Goal: Task Accomplishment & Management: Use online tool/utility

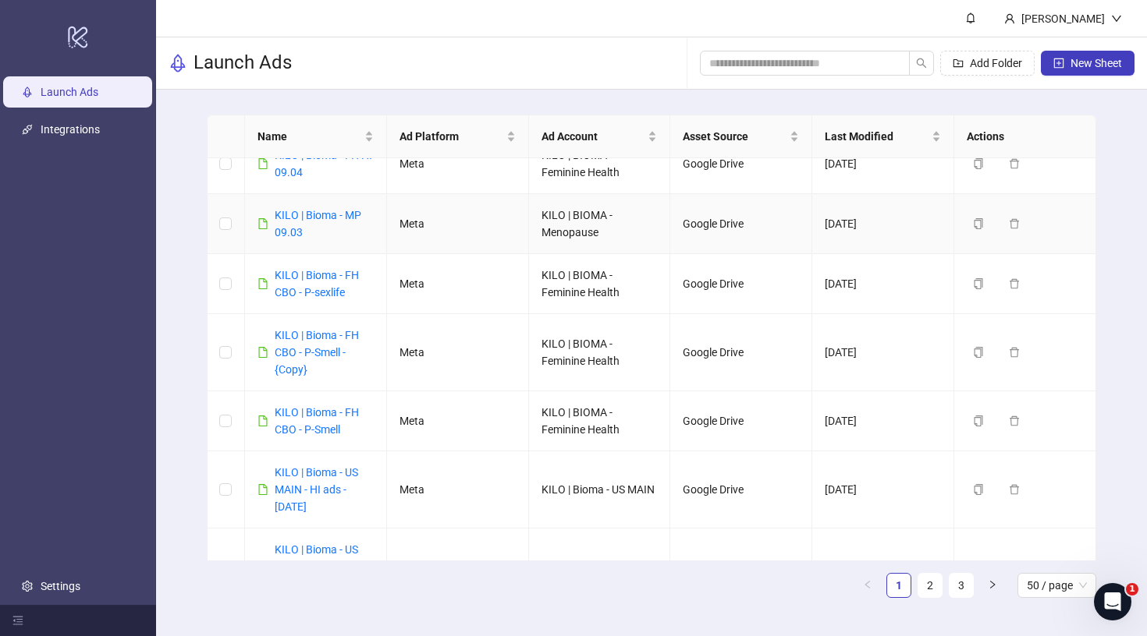
scroll to position [746, 0]
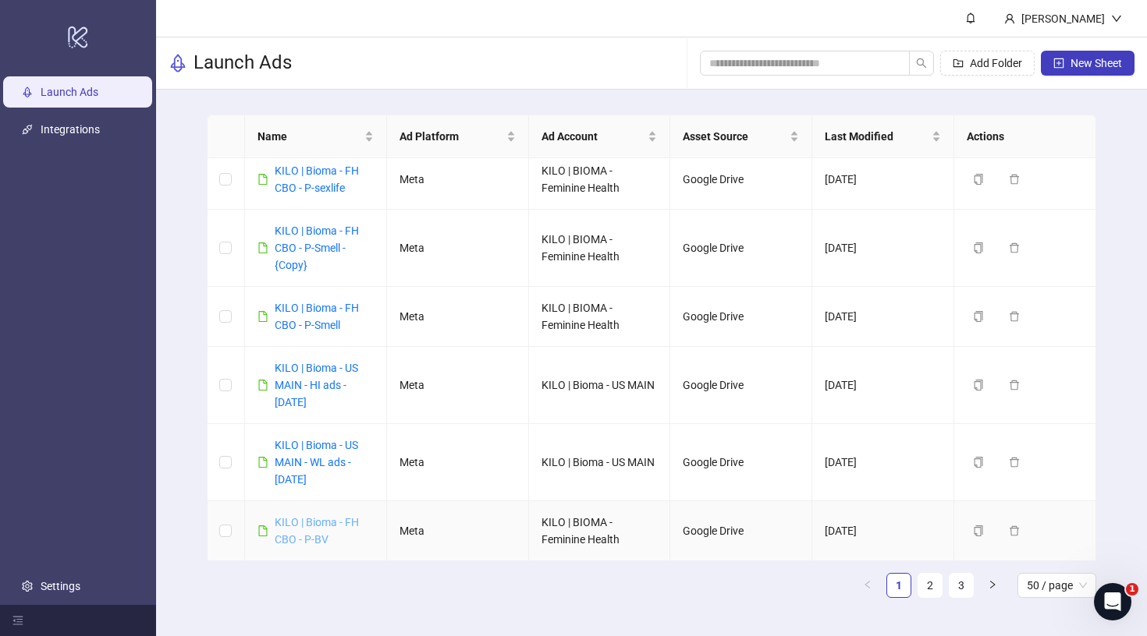
click at [296, 526] on link "KILO | Bioma - FH CBO - P-BV" at bounding box center [317, 531] width 84 height 30
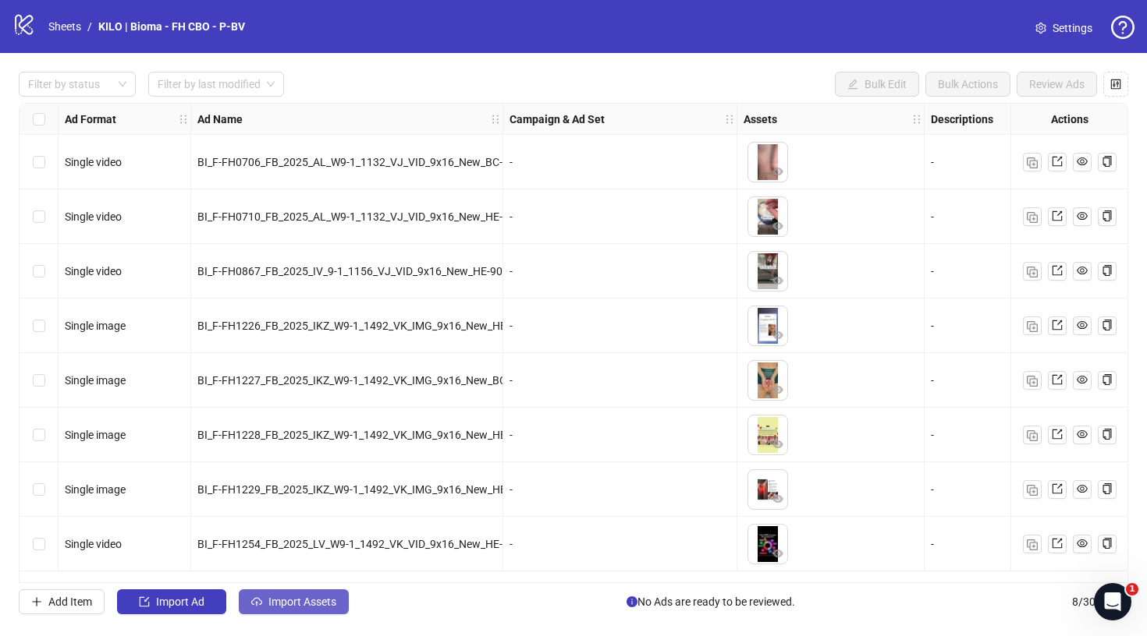
click at [281, 600] on span "Import Assets" at bounding box center [302, 602] width 68 height 12
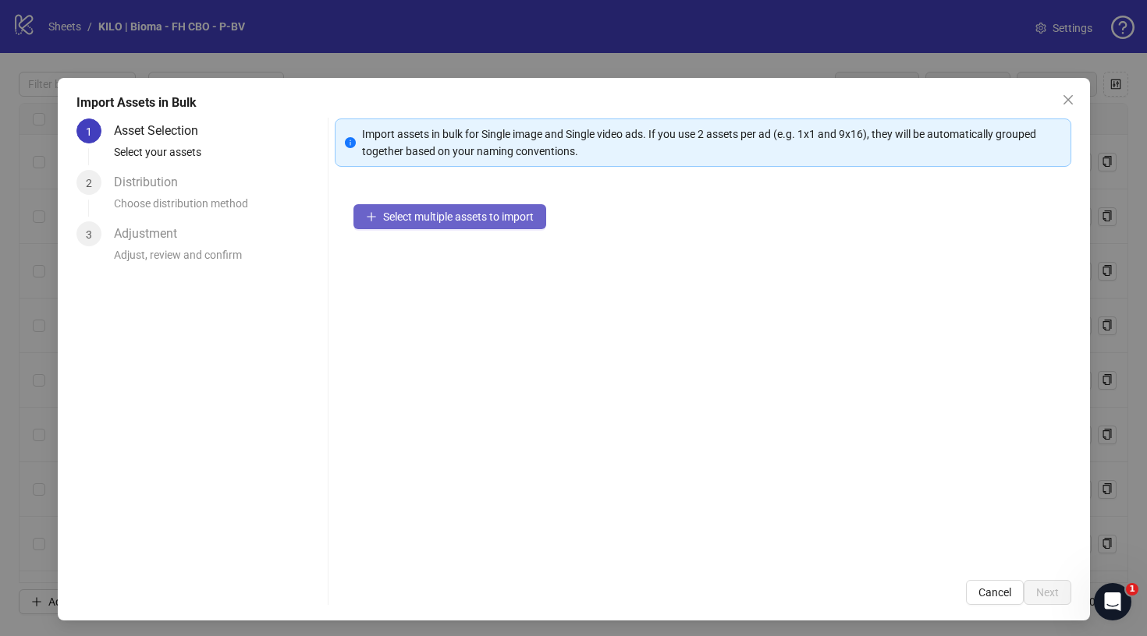
click at [508, 208] on button "Select multiple assets to import" at bounding box center [449, 216] width 193 height 25
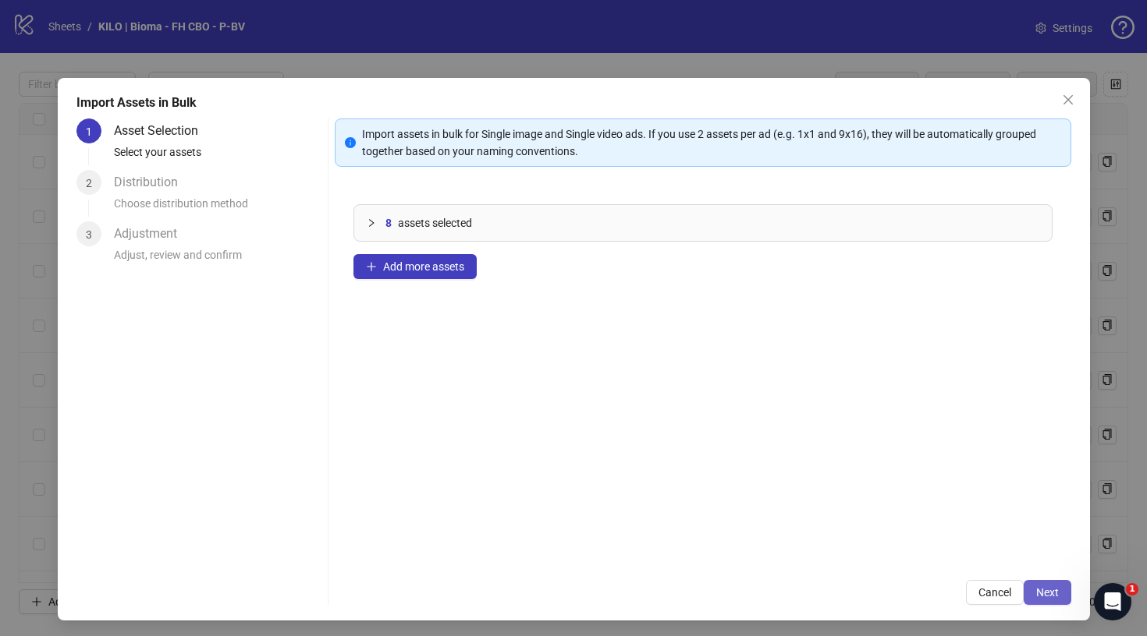
click at [1036, 594] on span "Next" at bounding box center [1047, 593] width 23 height 12
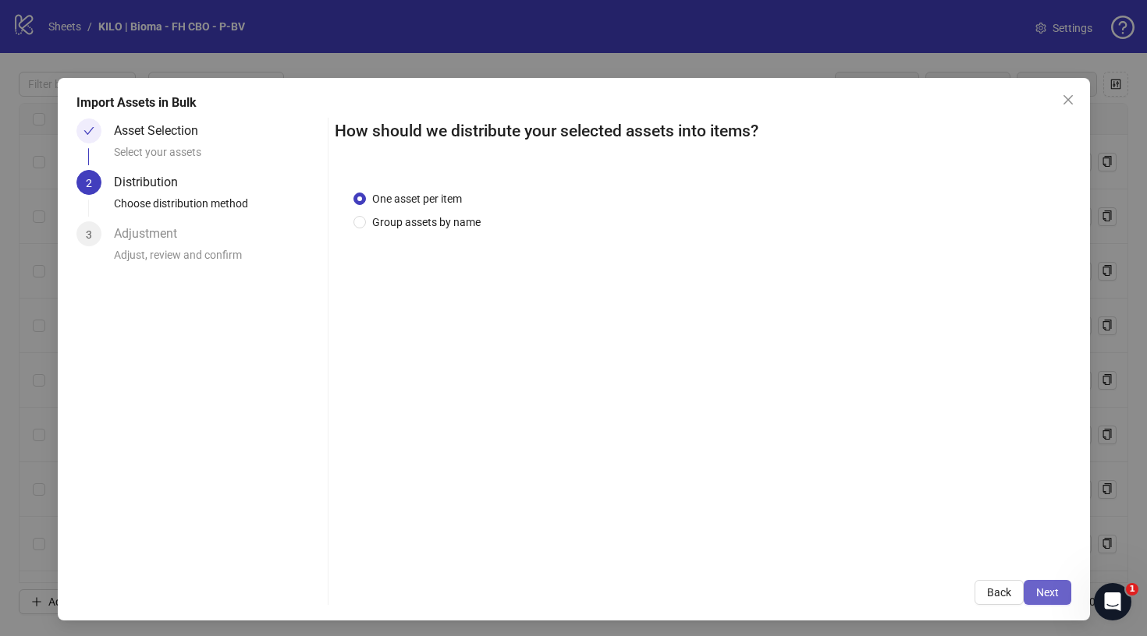
click at [1049, 594] on span "Next" at bounding box center [1047, 593] width 23 height 12
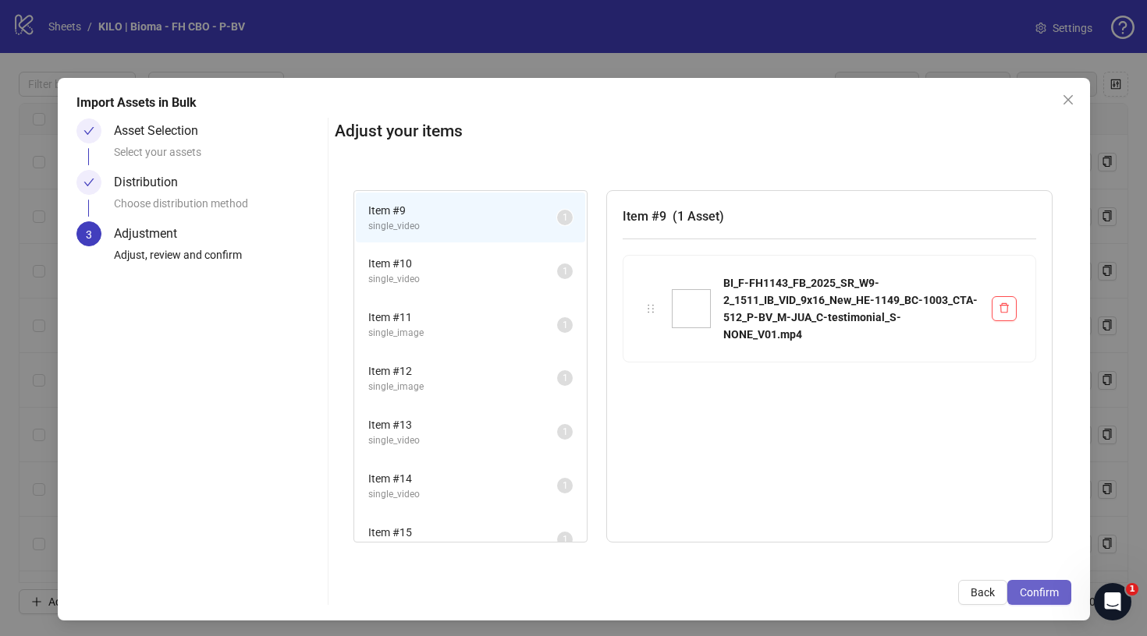
click at [1044, 596] on span "Confirm" at bounding box center [1038, 593] width 39 height 12
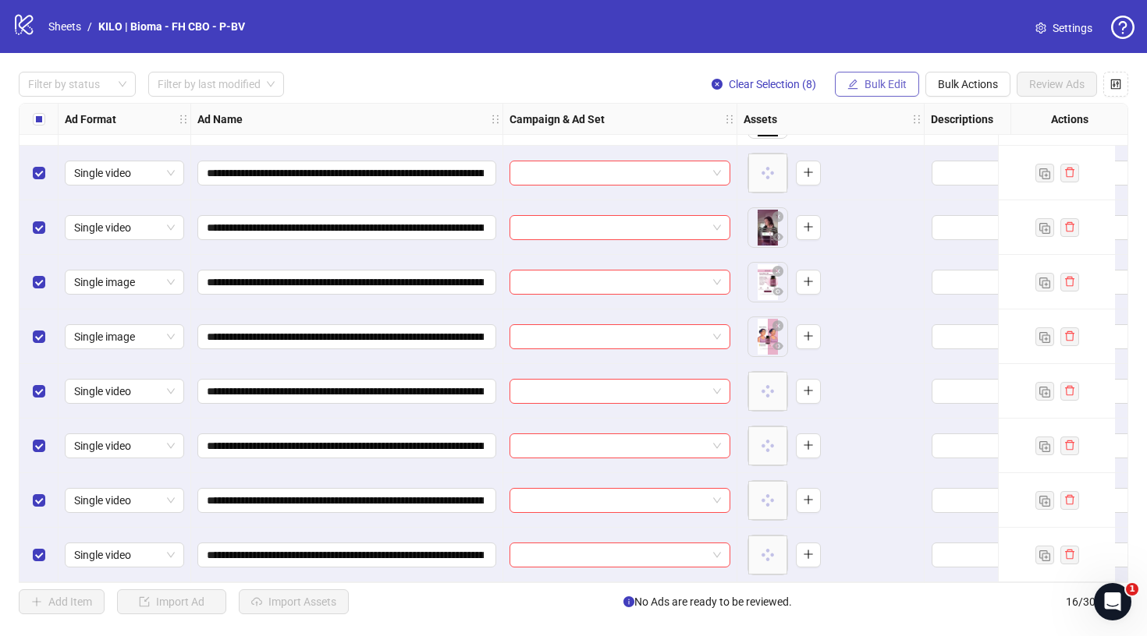
click at [872, 81] on span "Bulk Edit" at bounding box center [885, 84] width 42 height 12
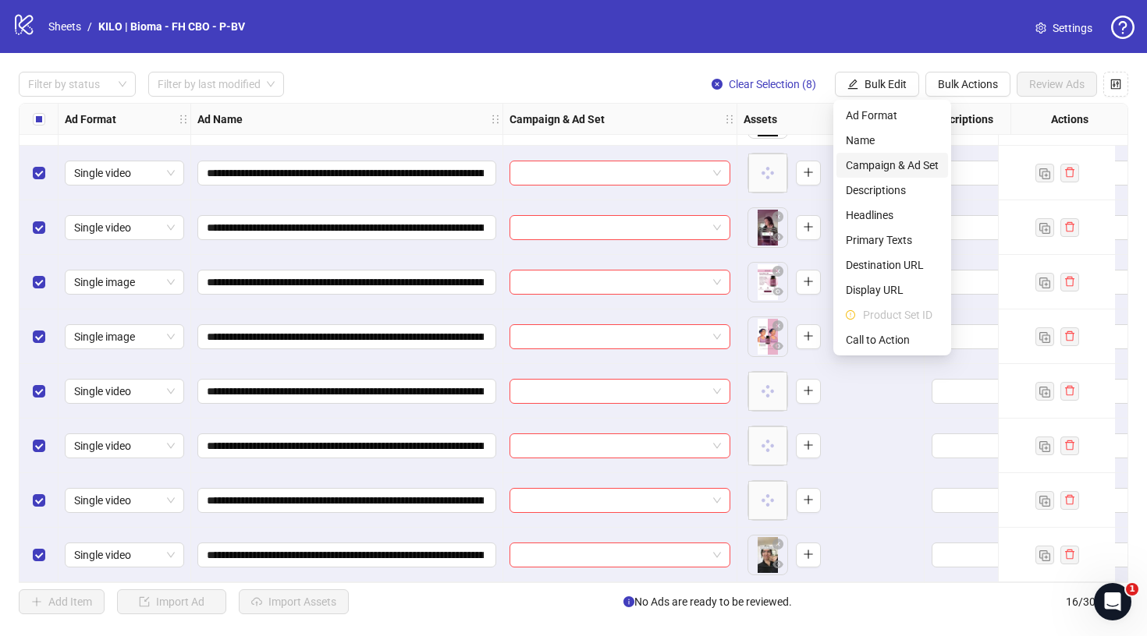
click at [874, 174] on li "Campaign & Ad Set" at bounding box center [892, 165] width 112 height 25
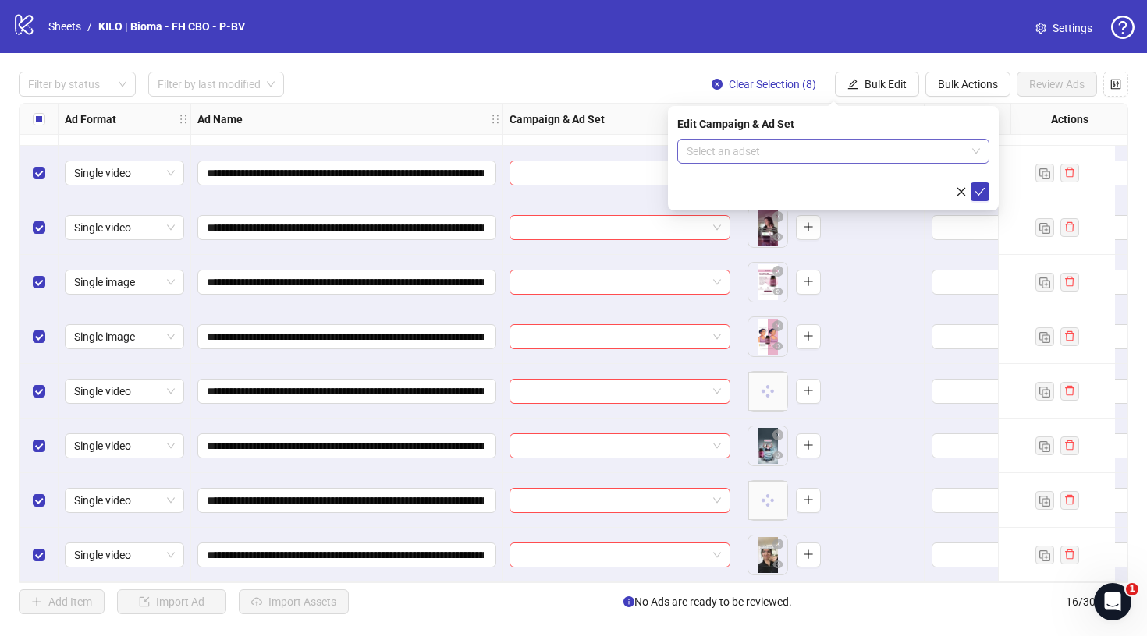
click at [851, 161] on input "search" at bounding box center [825, 151] width 279 height 23
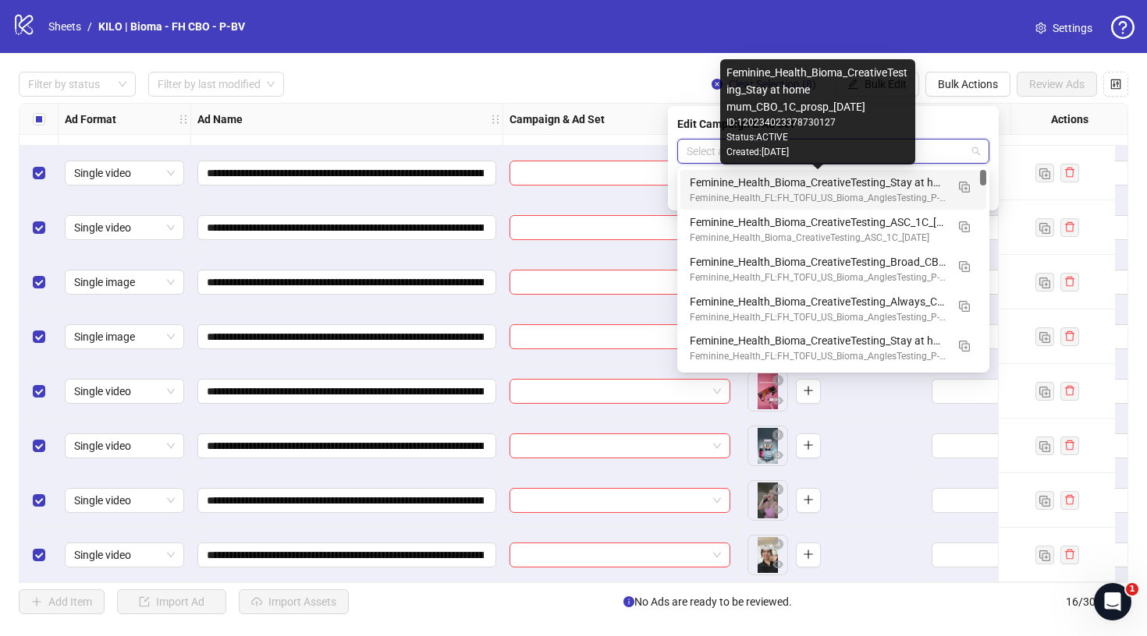
click at [829, 189] on div "Feminine_Health_Bioma_CreativeTesting_Stay at home mum_CBO_1C_prosp_[DATE]" at bounding box center [818, 182] width 256 height 17
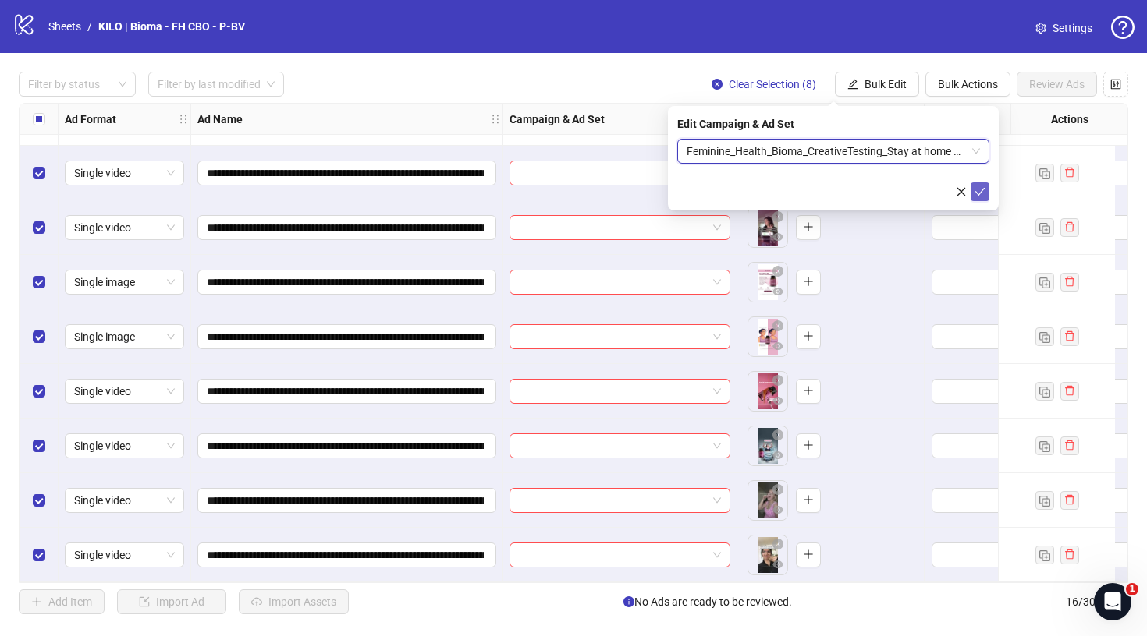
click at [983, 191] on icon "check" at bounding box center [979, 191] width 11 height 11
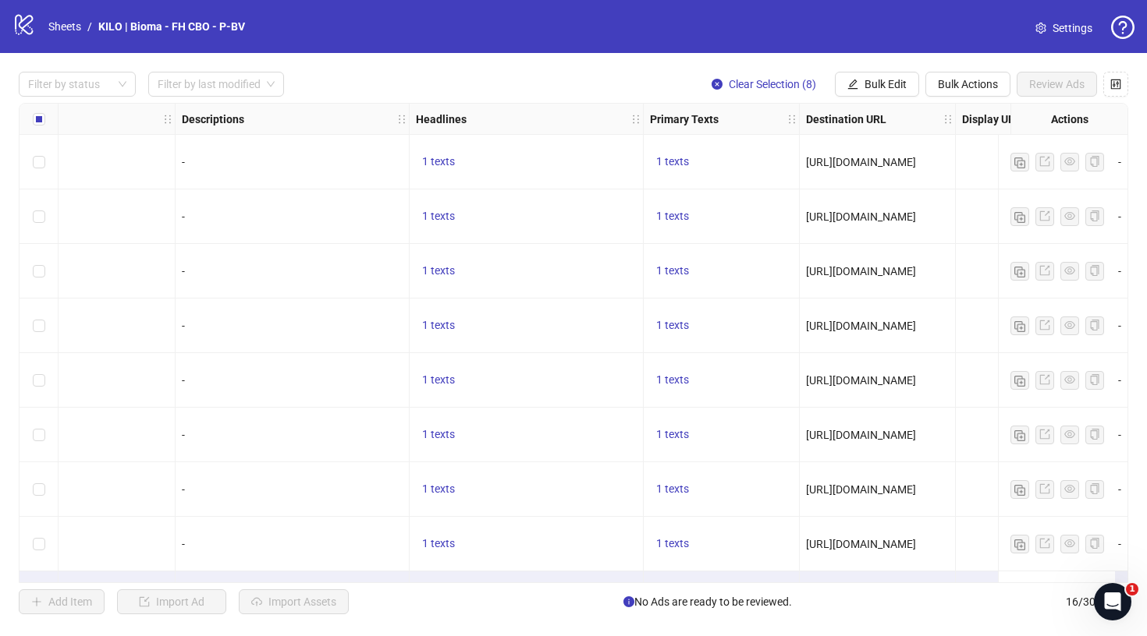
scroll to position [0, 671]
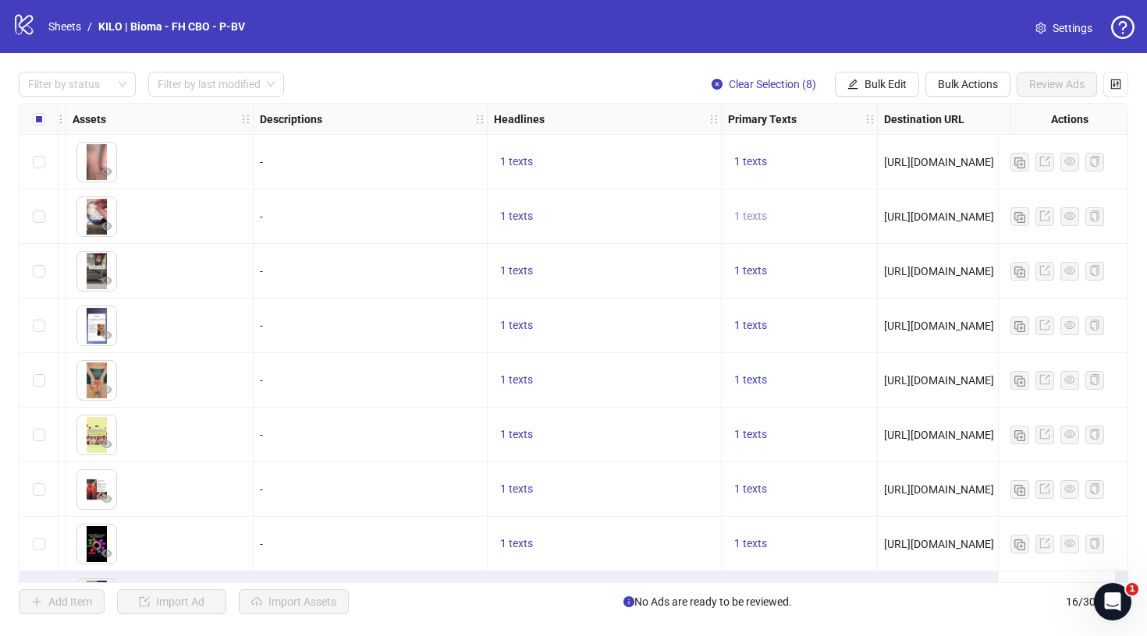
click at [749, 212] on span "1 texts" at bounding box center [750, 216] width 33 height 12
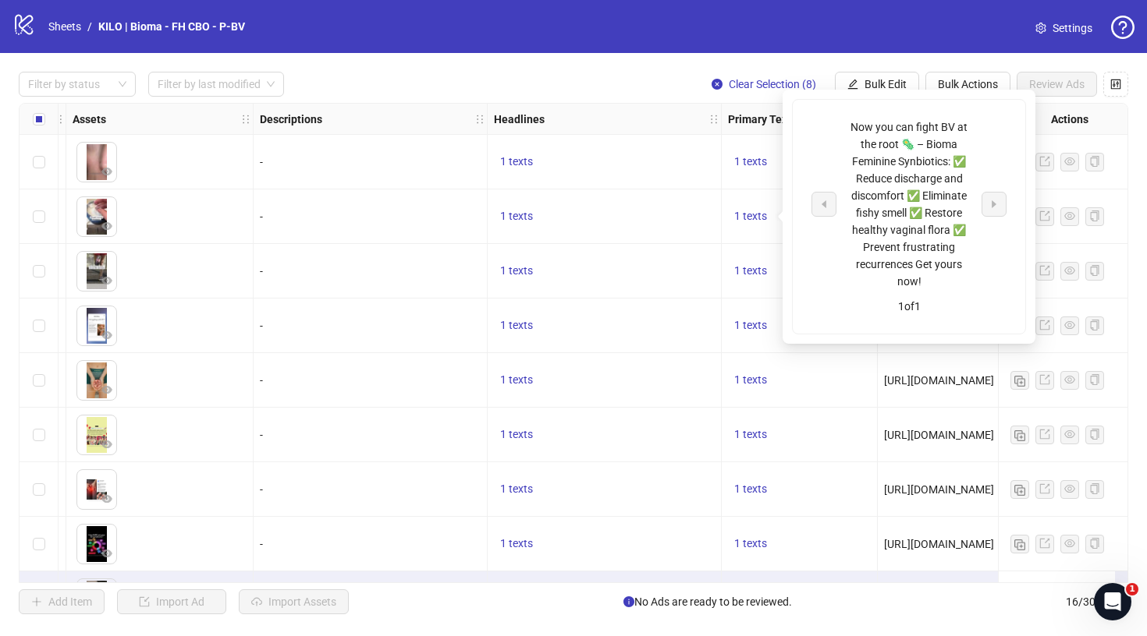
click at [906, 222] on div "Now you can fight BV at the root 🦠 – Bioma Feminine Synbiotics: ✅ Reduce discha…" at bounding box center [908, 205] width 129 height 172
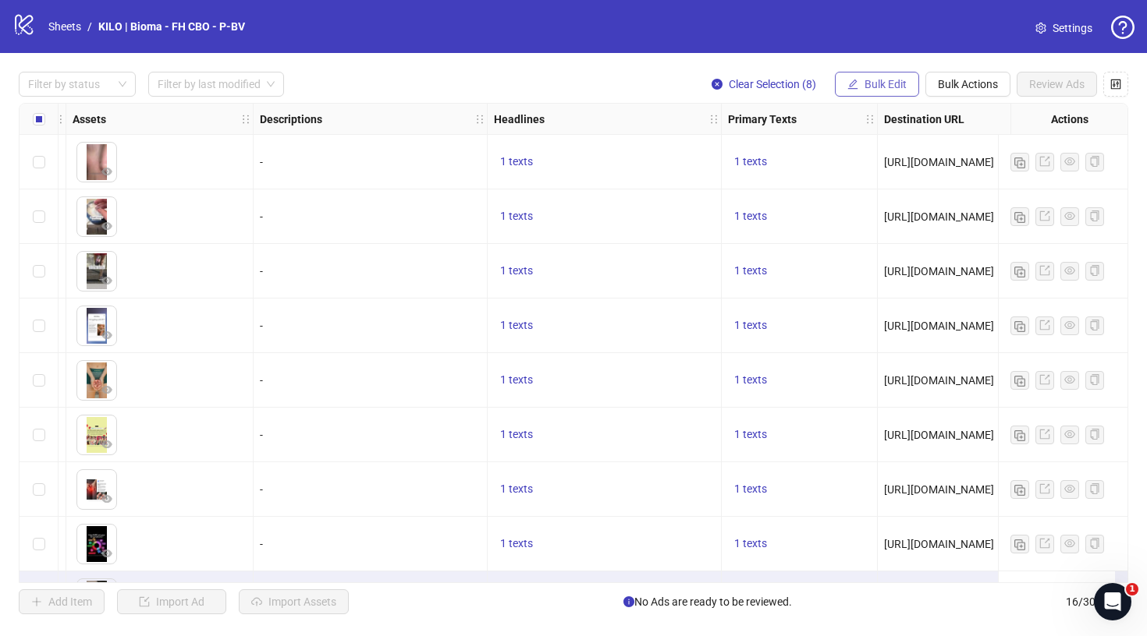
click at [888, 79] on span "Bulk Edit" at bounding box center [885, 84] width 42 height 12
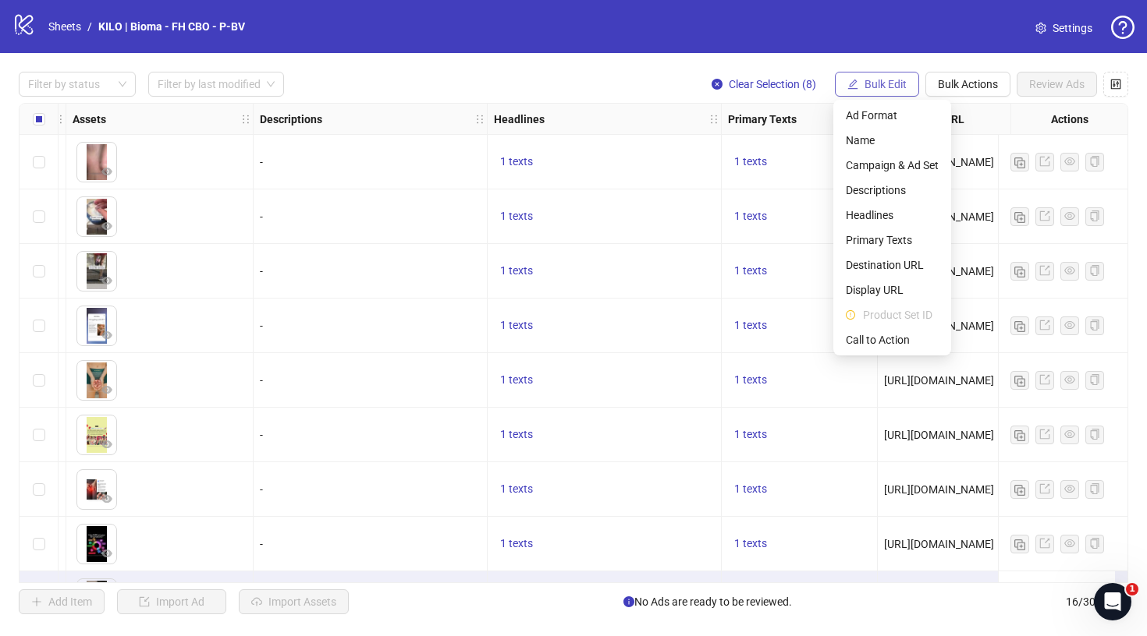
click at [888, 79] on span "Bulk Edit" at bounding box center [885, 84] width 42 height 12
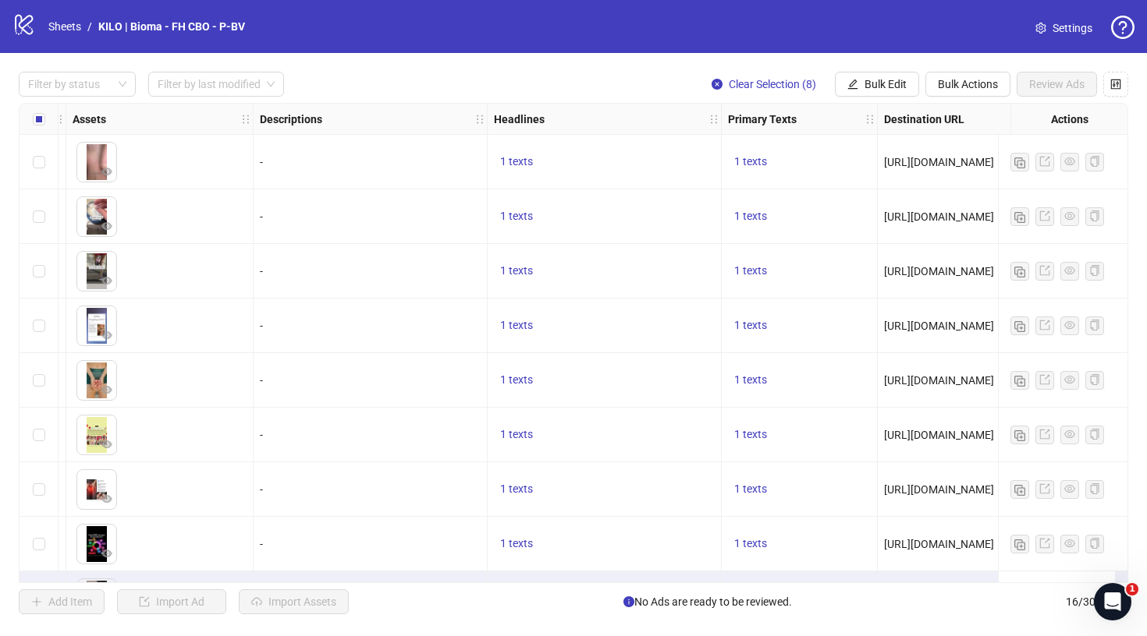
scroll to position [295, 671]
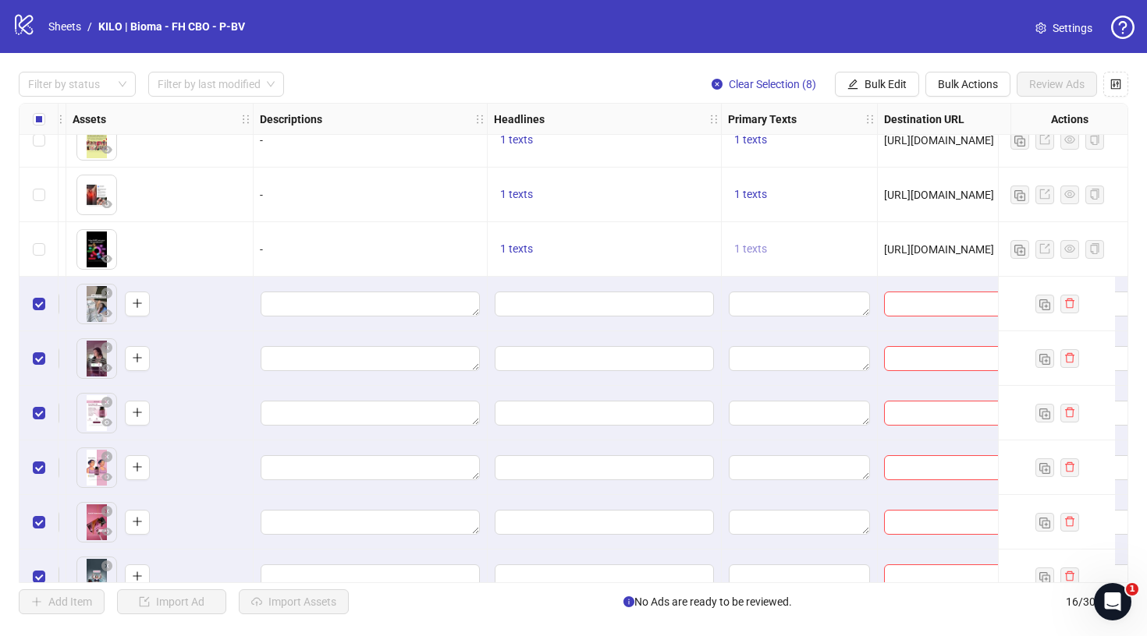
click at [750, 248] on span "1 texts" at bounding box center [750, 249] width 33 height 12
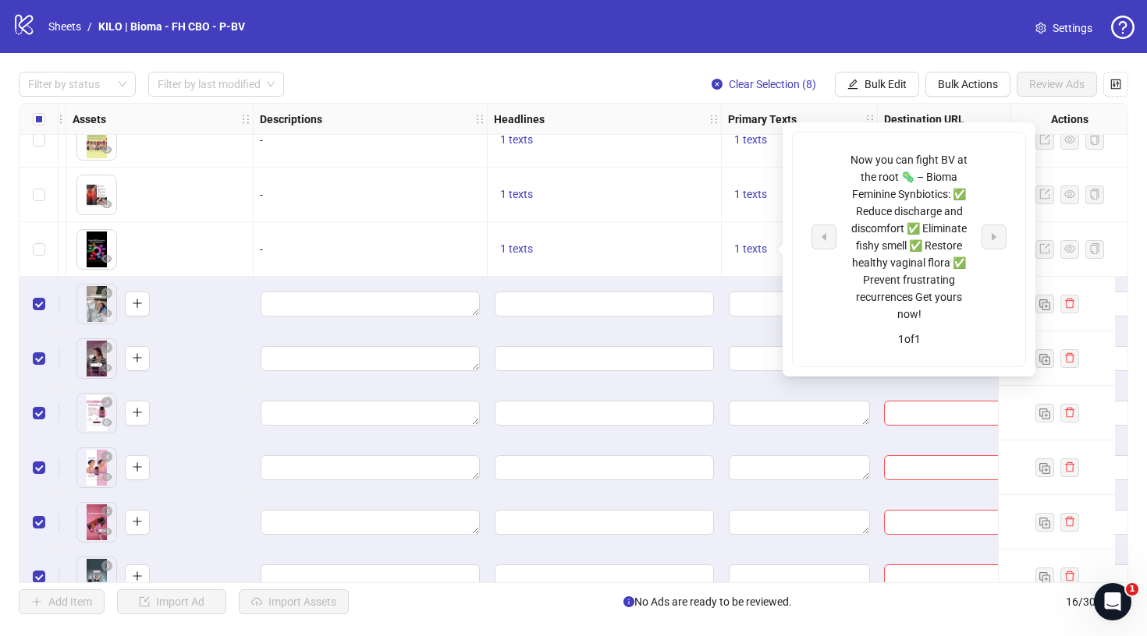
scroll to position [0, 0]
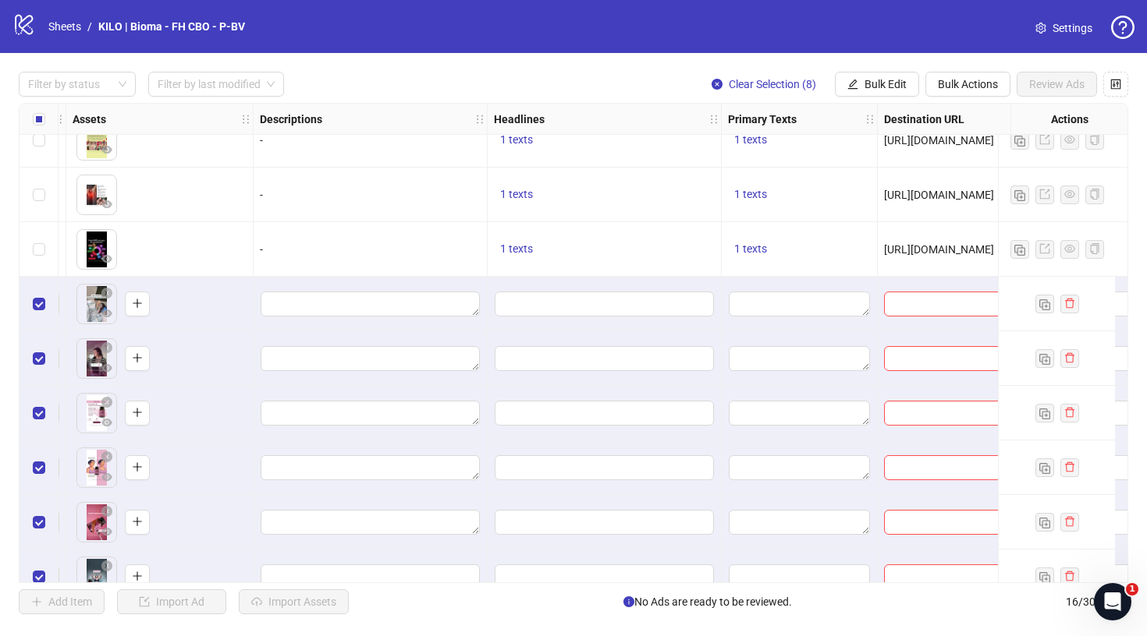
click at [661, 79] on div "Filter by status Filter by last modified Clear Selection (8) Bulk Edit Bulk Act…" at bounding box center [573, 84] width 1109 height 25
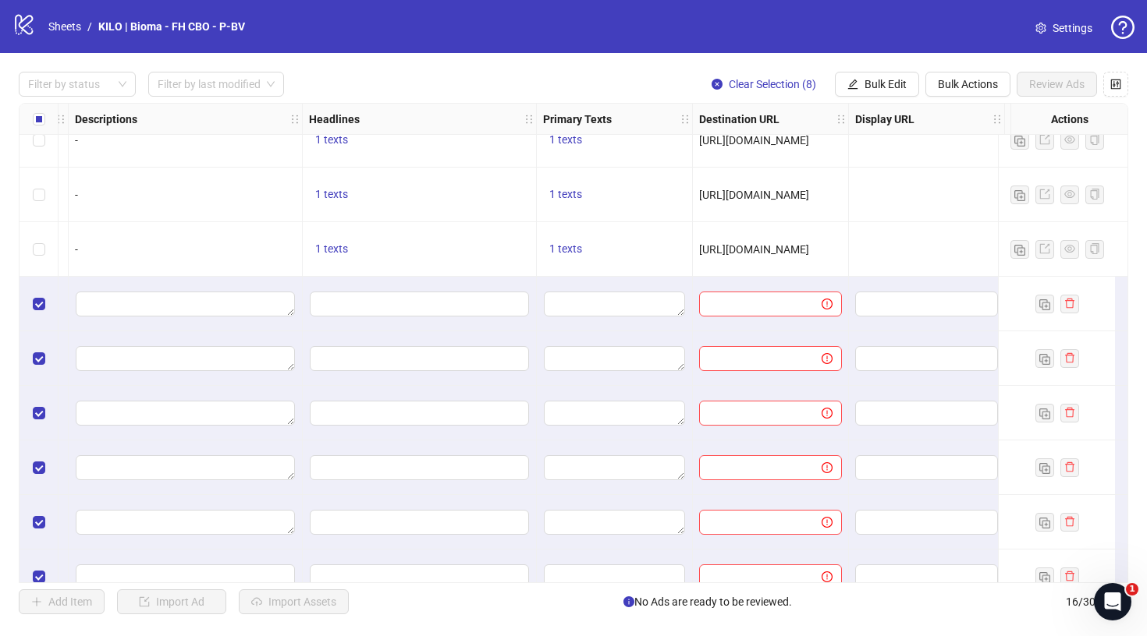
scroll to position [295, 881]
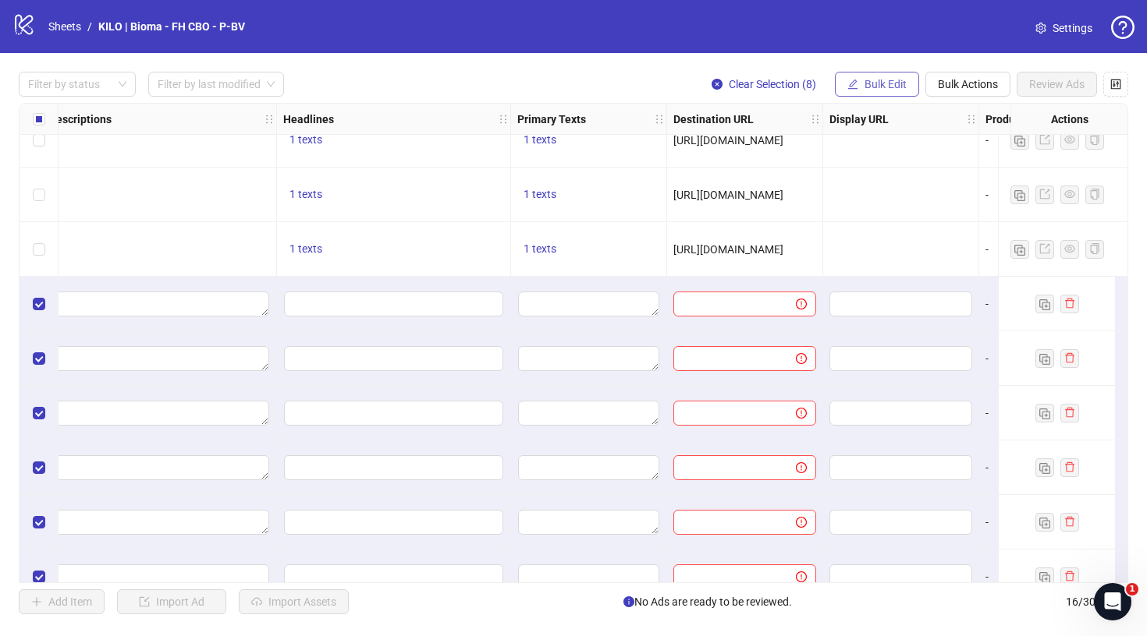
click at [888, 73] on button "Bulk Edit" at bounding box center [877, 84] width 84 height 25
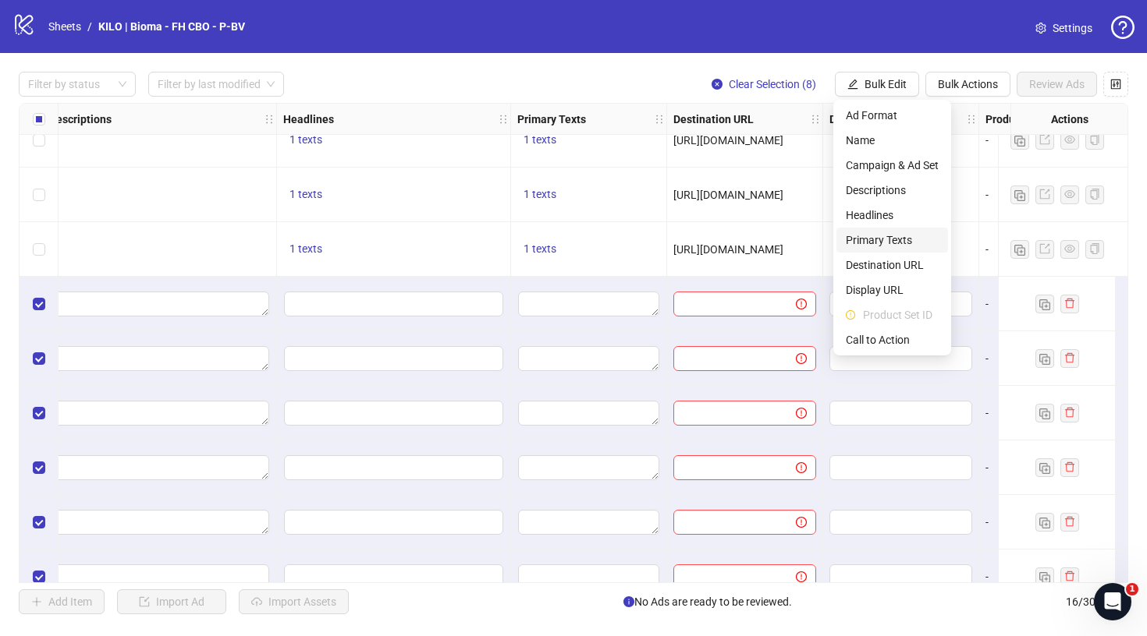
click at [883, 238] on span "Primary Texts" at bounding box center [892, 240] width 93 height 17
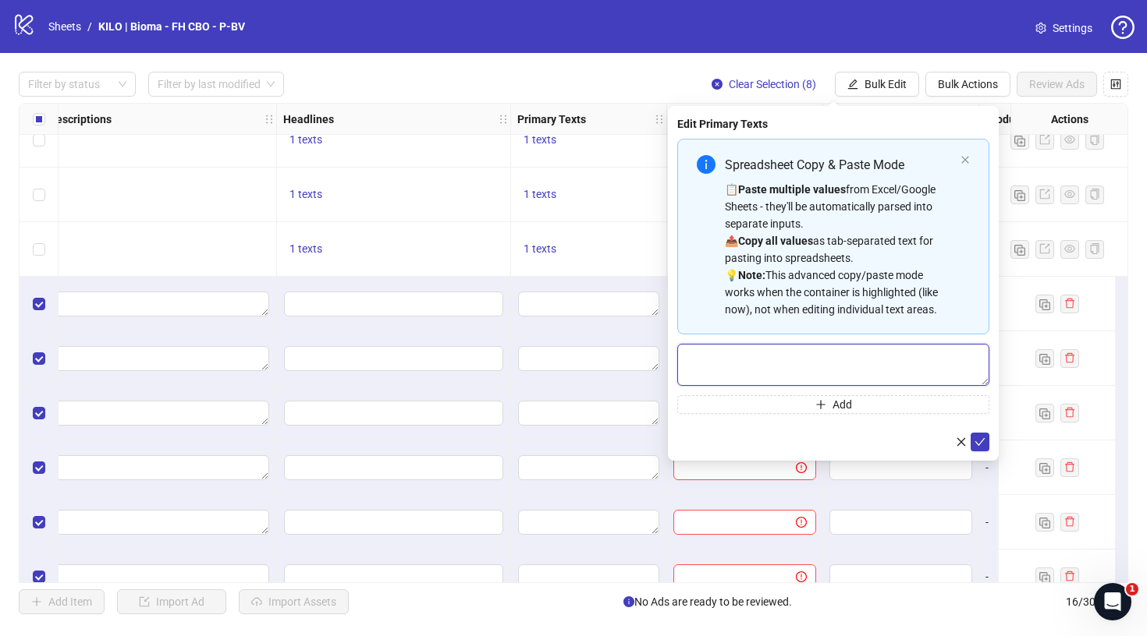
click at [789, 357] on textarea "Multi-text input container - paste or copy values" at bounding box center [833, 365] width 312 height 42
paste textarea "**********"
type textarea "**********"
click at [980, 442] on icon "check" at bounding box center [980, 442] width 10 height 8
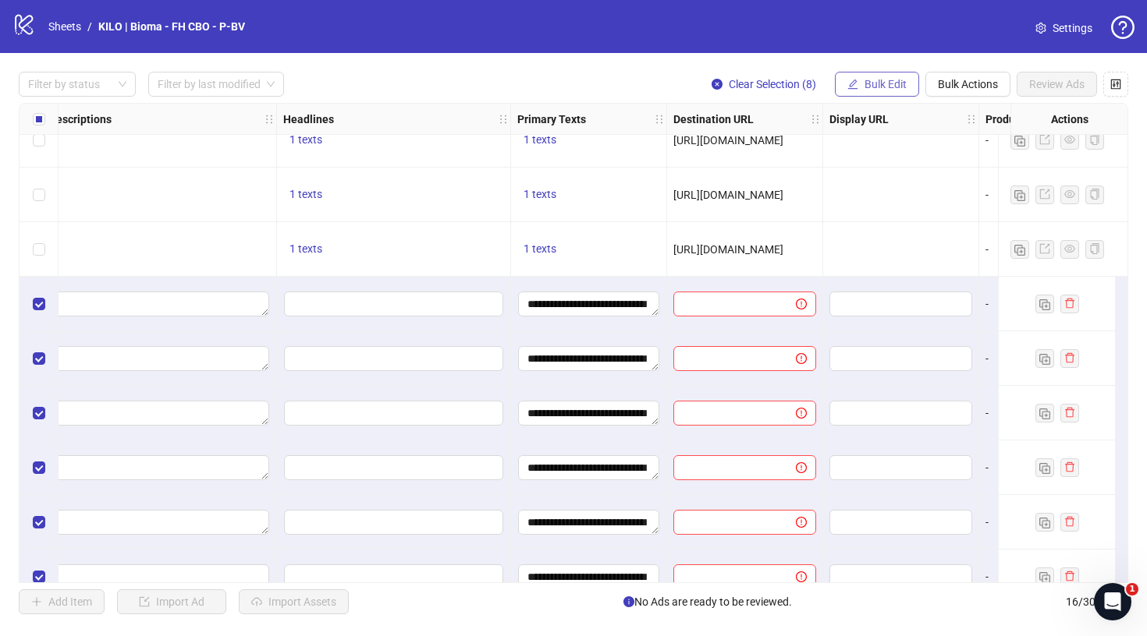
click at [892, 77] on button "Bulk Edit" at bounding box center [877, 84] width 84 height 25
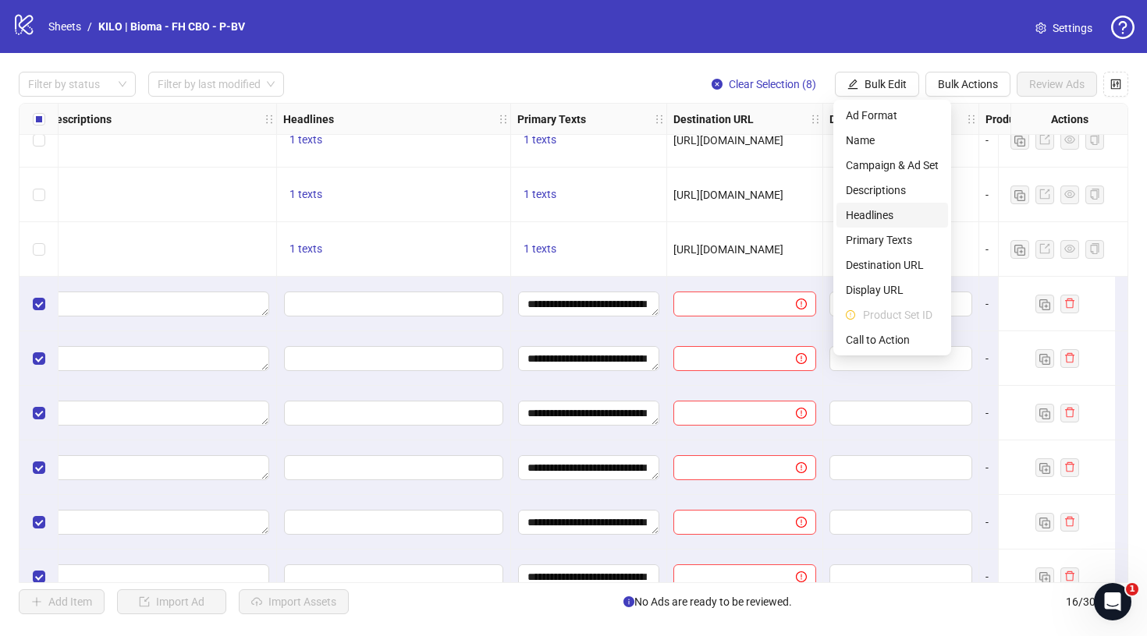
click at [849, 209] on span "Headlines" at bounding box center [892, 215] width 93 height 17
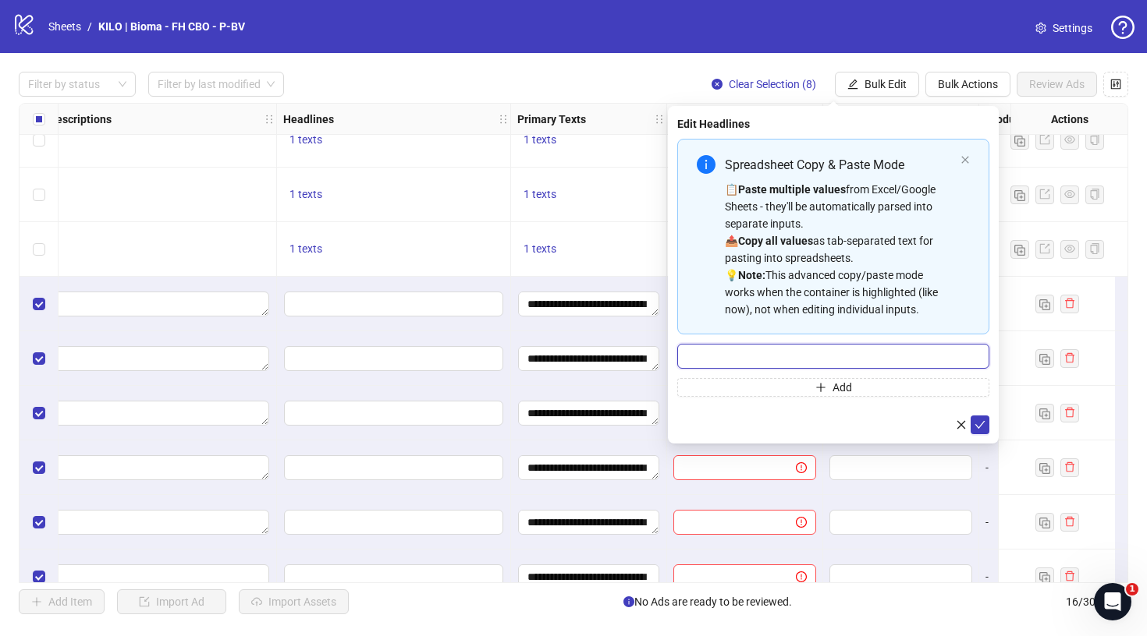
click at [792, 350] on input "Multi-input container - paste or copy values" at bounding box center [833, 356] width 312 height 25
paste input "**********"
type input "**********"
click at [982, 428] on icon "check" at bounding box center [979, 425] width 11 height 11
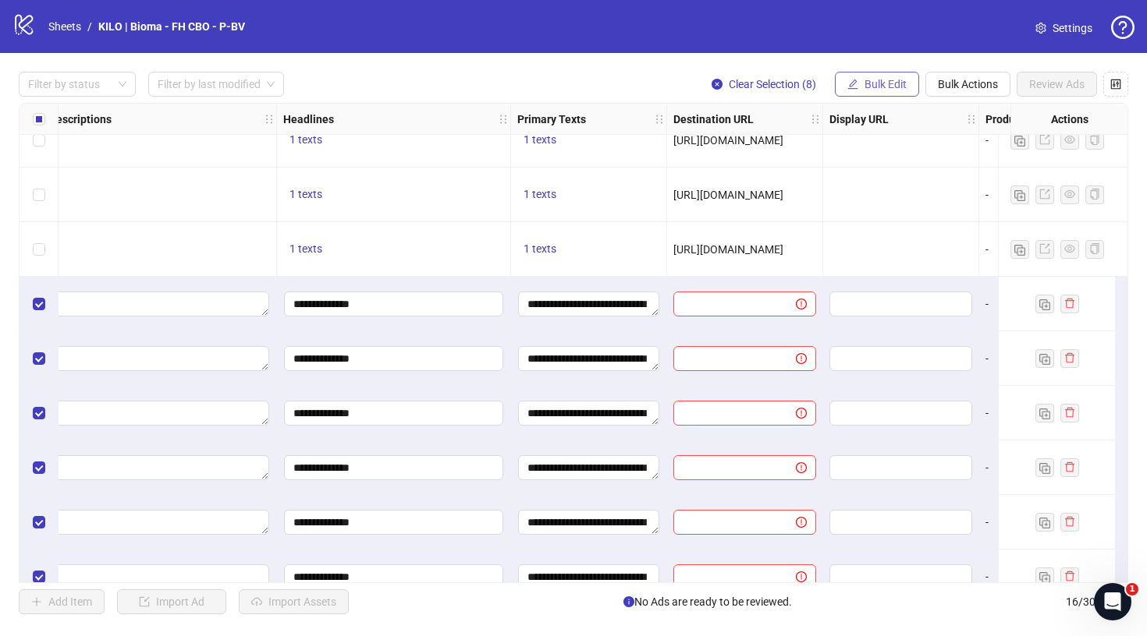
click at [876, 78] on span "Bulk Edit" at bounding box center [885, 84] width 42 height 12
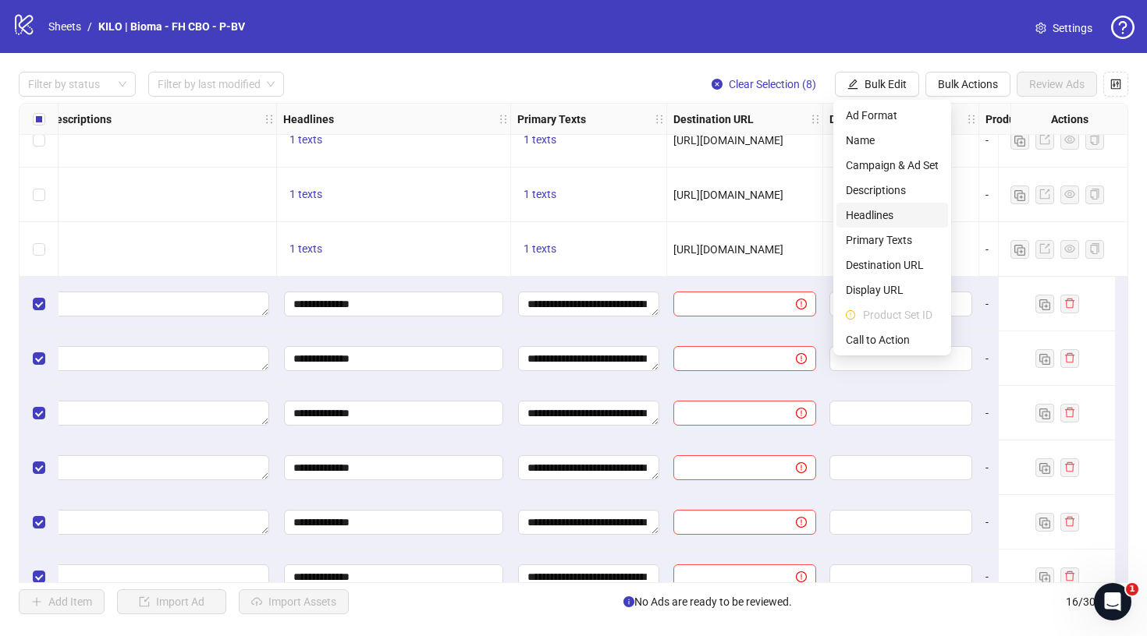
click at [872, 215] on span "Headlines" at bounding box center [892, 215] width 93 height 17
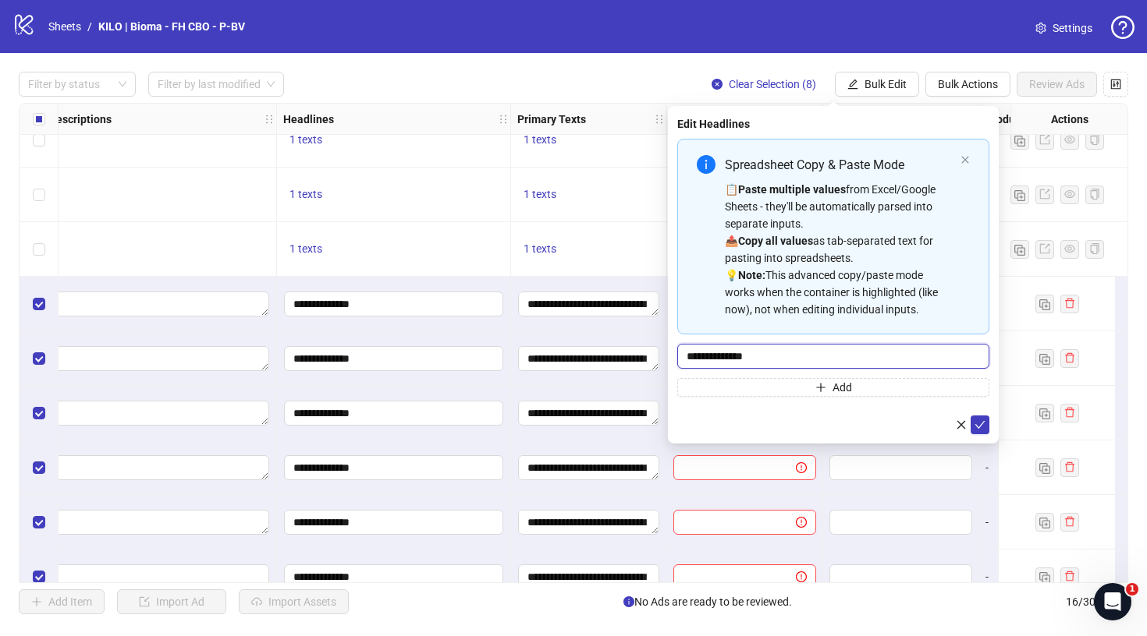
click at [814, 360] on input "**********" at bounding box center [833, 356] width 312 height 25
paste input "*"
type input "**********"
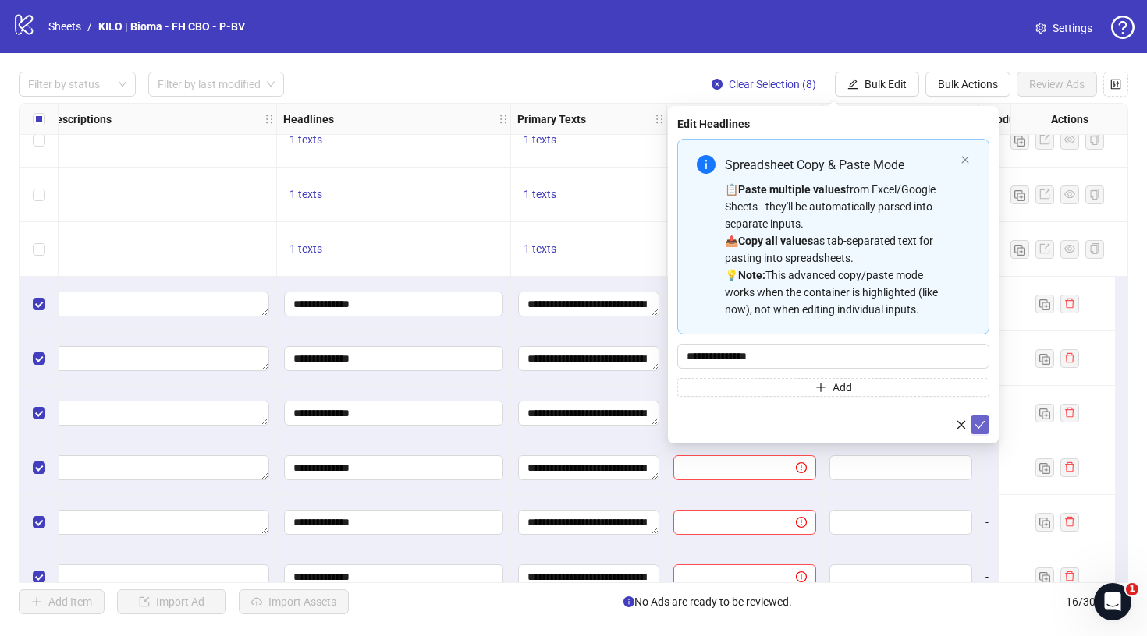
click at [976, 424] on icon "check" at bounding box center [979, 425] width 11 height 11
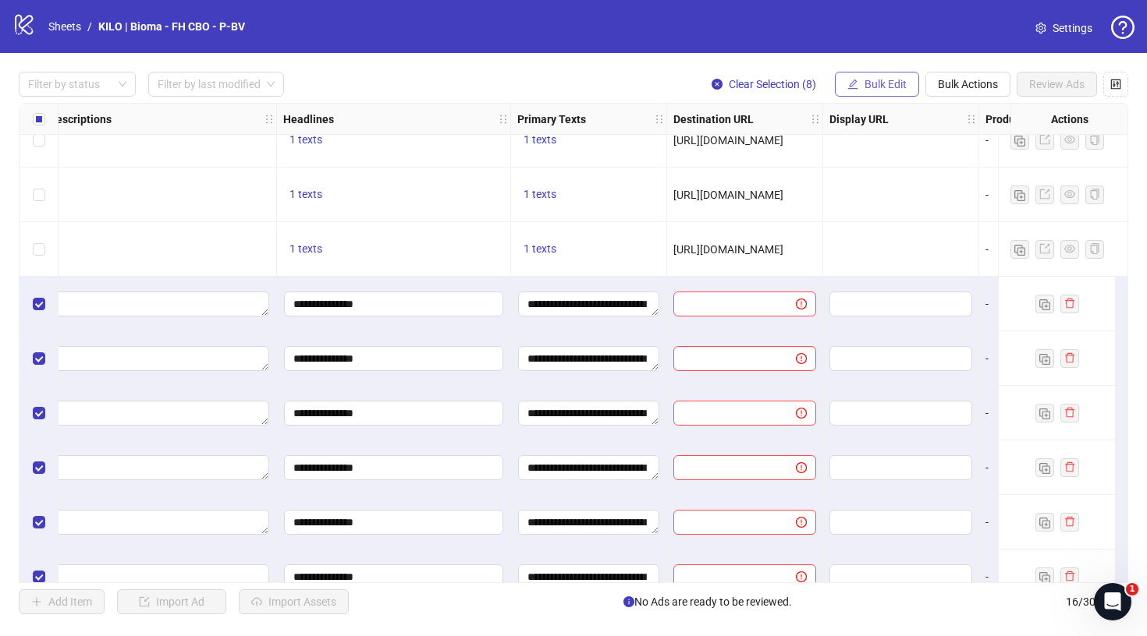
click at [885, 87] on span "Bulk Edit" at bounding box center [885, 84] width 42 height 12
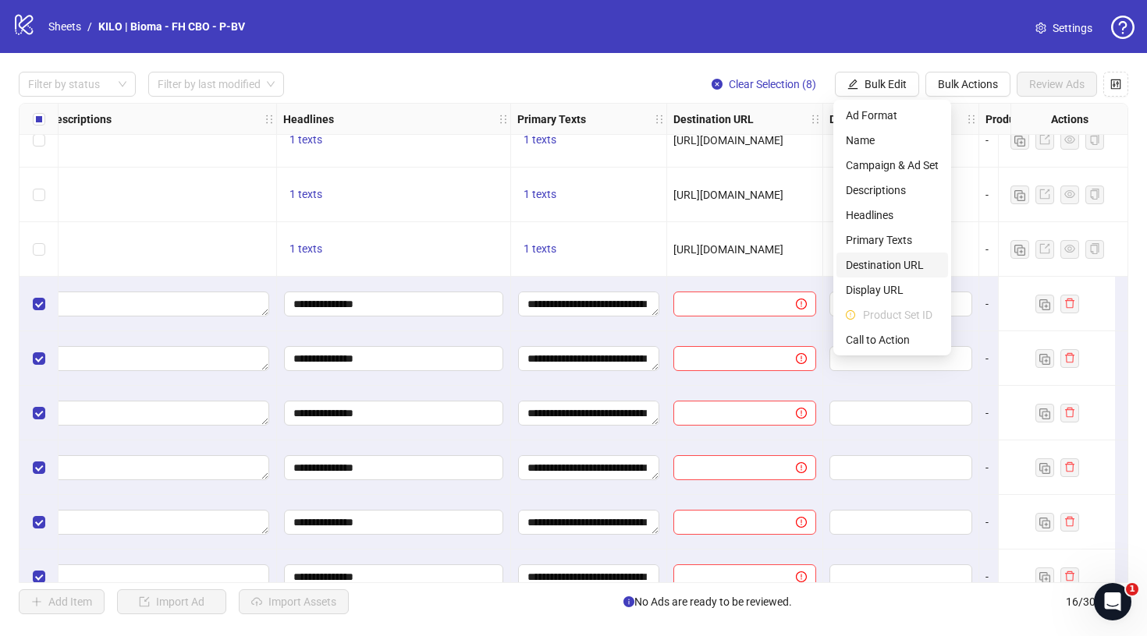
click at [882, 264] on span "Destination URL" at bounding box center [892, 265] width 93 height 17
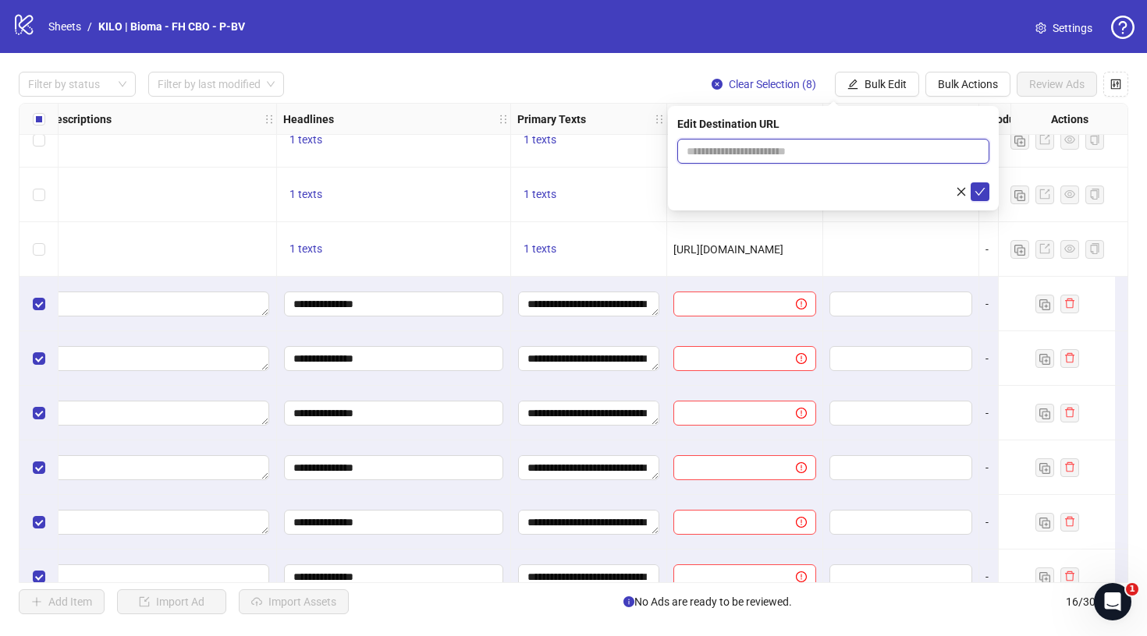
click at [830, 143] on input "text" at bounding box center [826, 151] width 281 height 17
paste input "**********"
type input "**********"
click at [980, 193] on icon "check" at bounding box center [980, 192] width 10 height 8
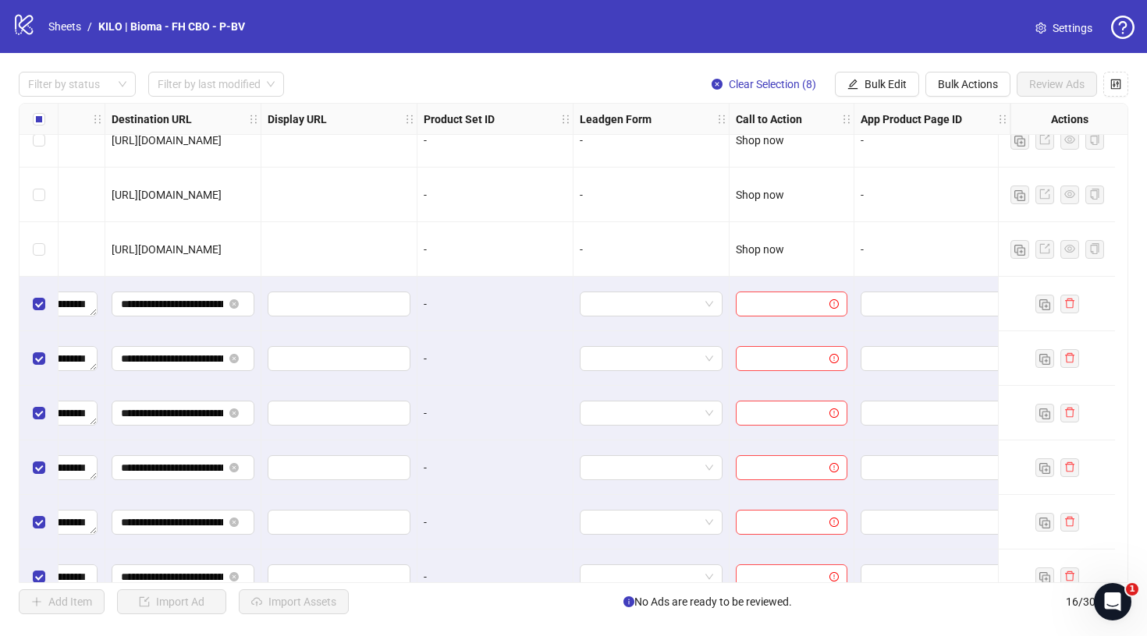
scroll to position [295, 1455]
click at [875, 77] on button "Bulk Edit" at bounding box center [877, 84] width 84 height 25
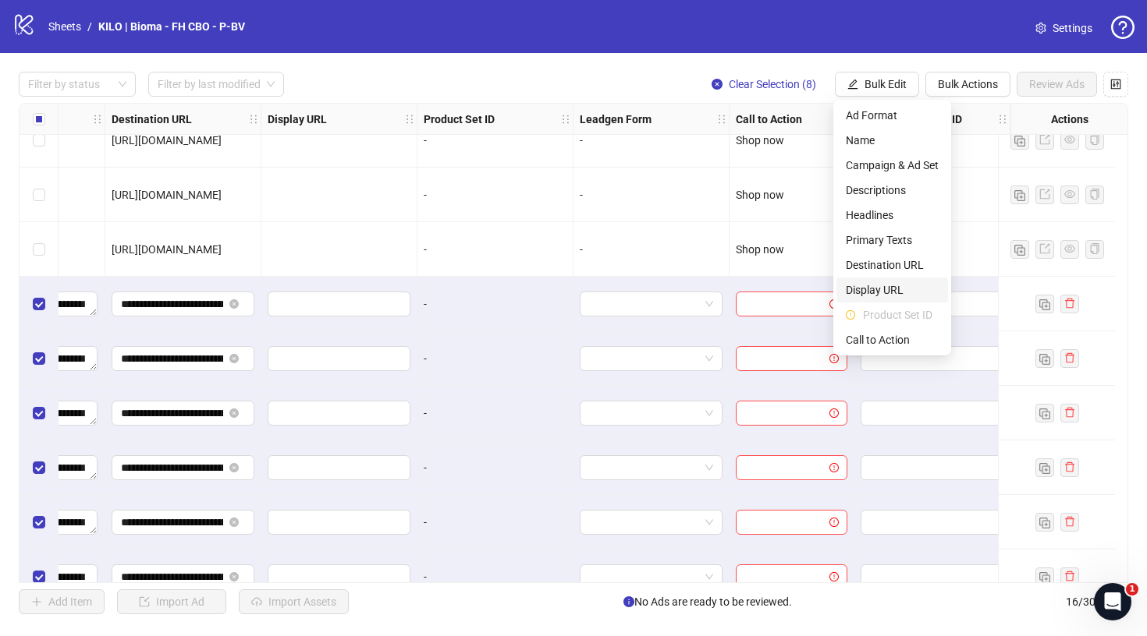
scroll to position [0, 0]
click at [861, 342] on span "Call to Action" at bounding box center [892, 339] width 93 height 17
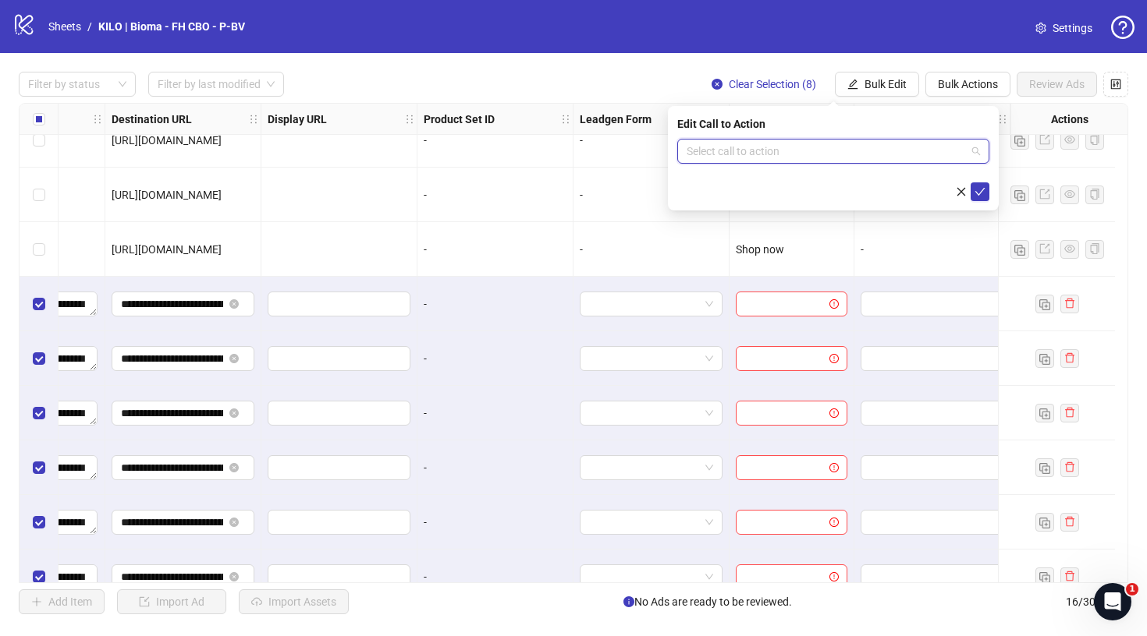
click at [819, 147] on input "search" at bounding box center [825, 151] width 279 height 23
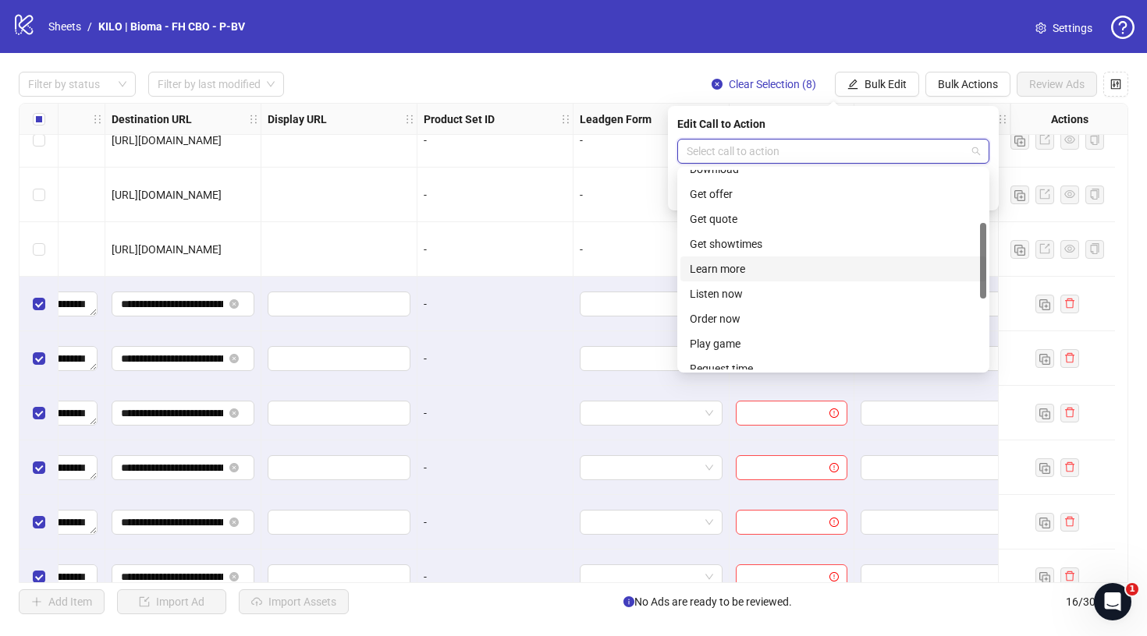
scroll to position [152, 0]
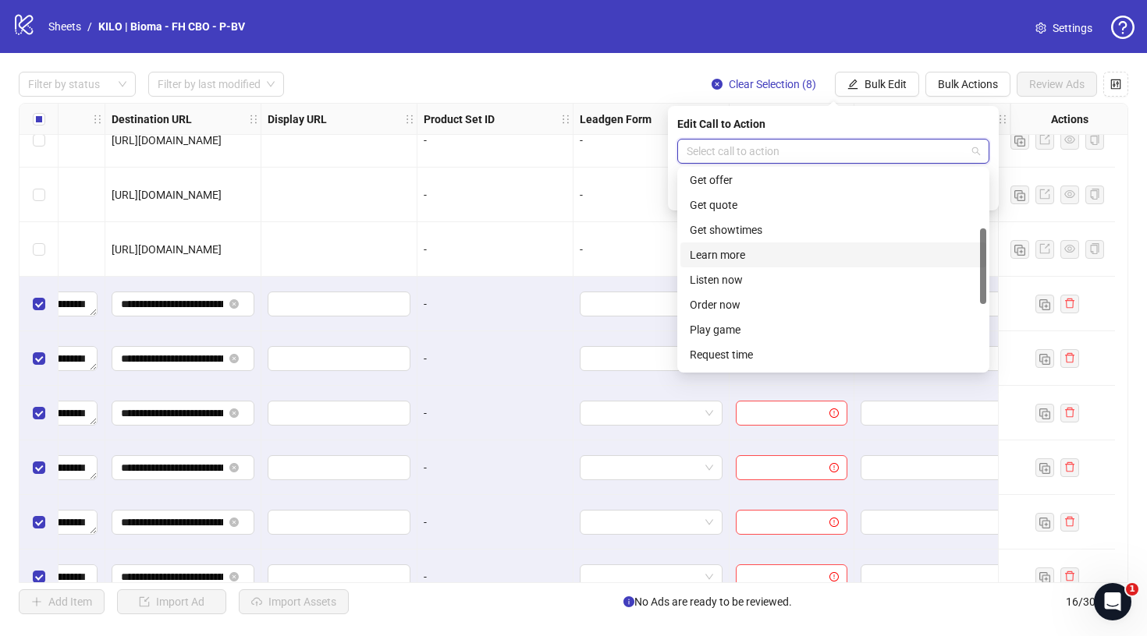
click at [761, 256] on div "Learn more" at bounding box center [833, 254] width 287 height 17
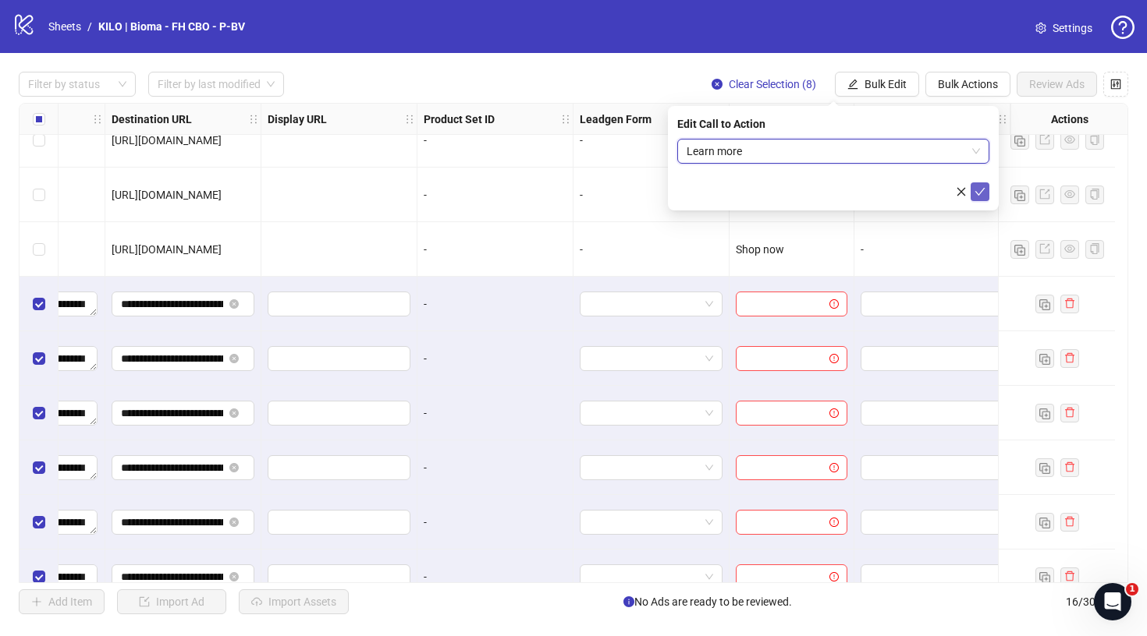
click at [983, 192] on icon "check" at bounding box center [979, 191] width 11 height 11
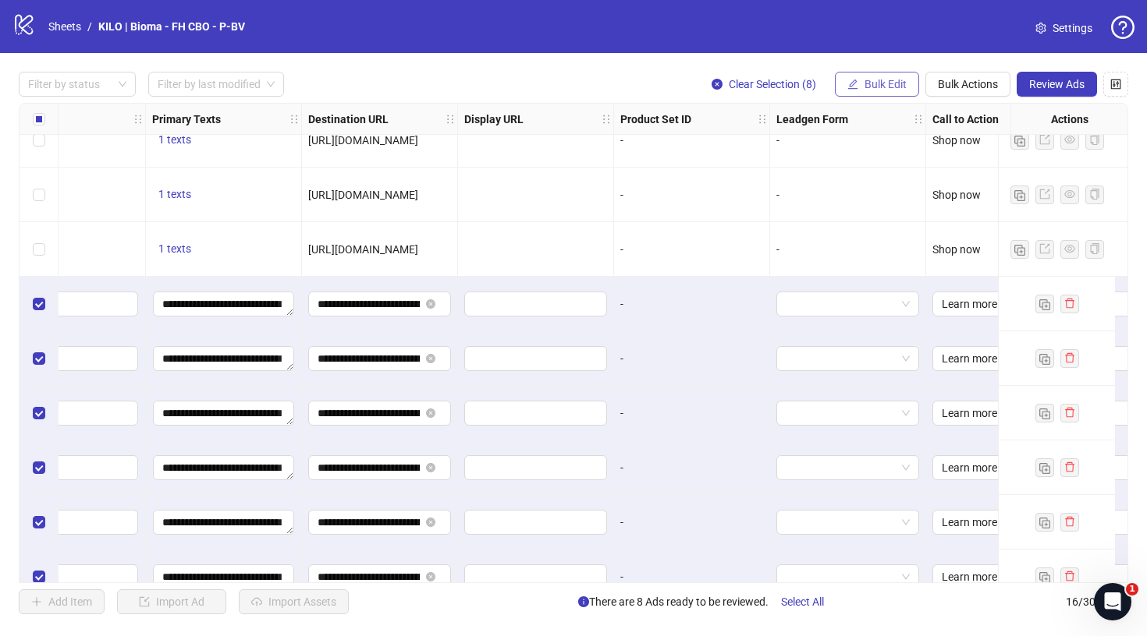
scroll to position [295, 1455]
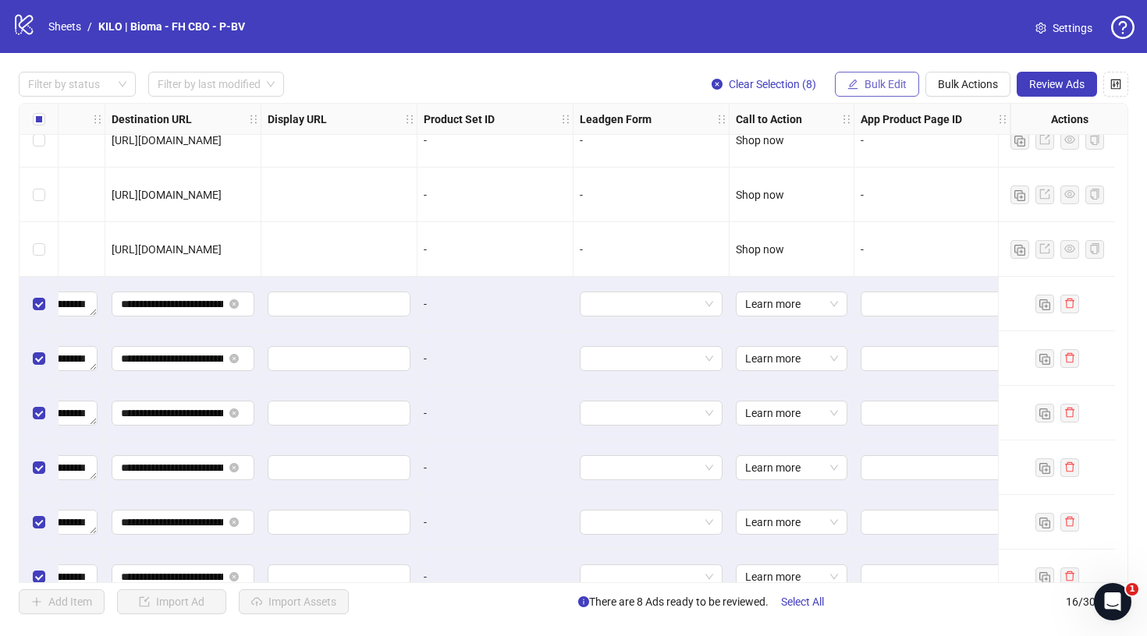
click at [892, 92] on button "Bulk Edit" at bounding box center [877, 84] width 84 height 25
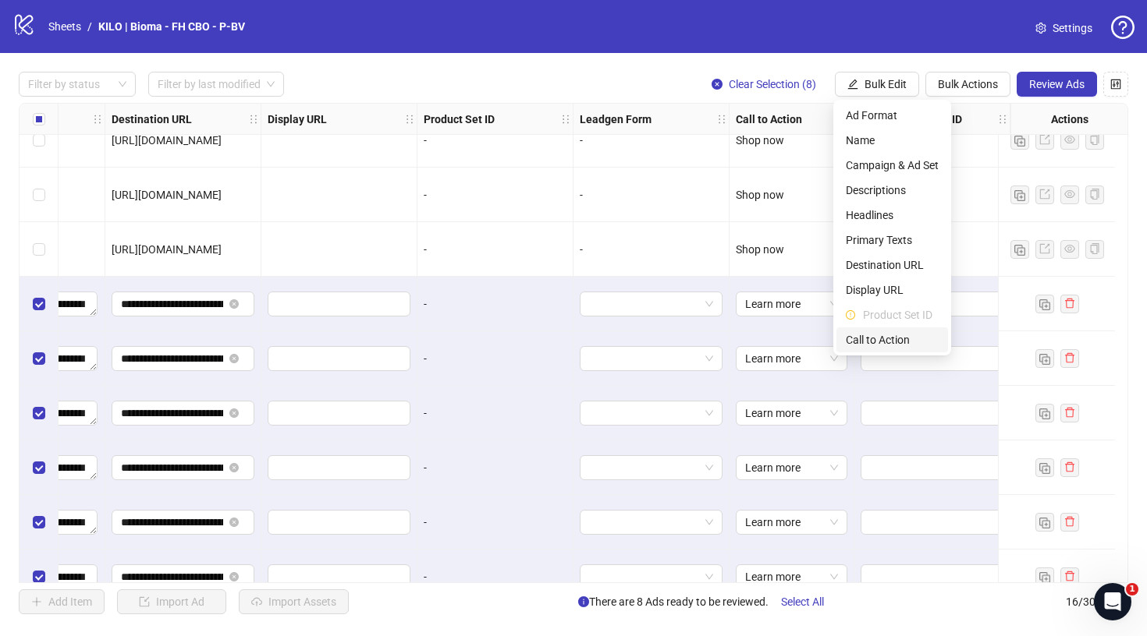
click at [866, 331] on span "Call to Action" at bounding box center [892, 339] width 93 height 17
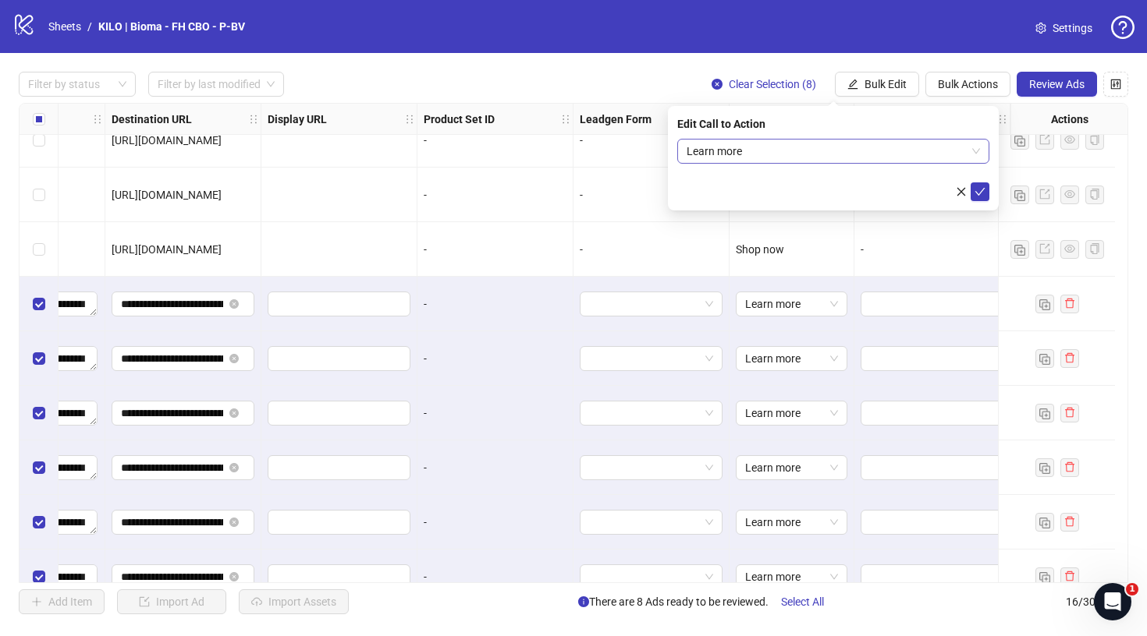
click at [795, 147] on span "Learn more" at bounding box center [832, 151] width 293 height 23
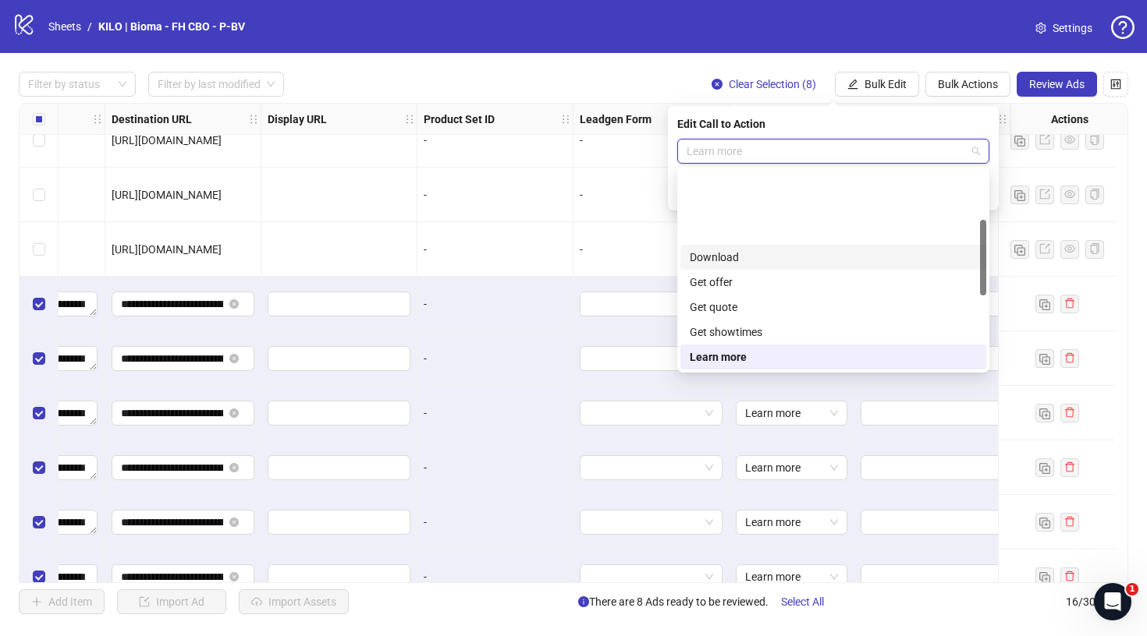
scroll to position [225, 0]
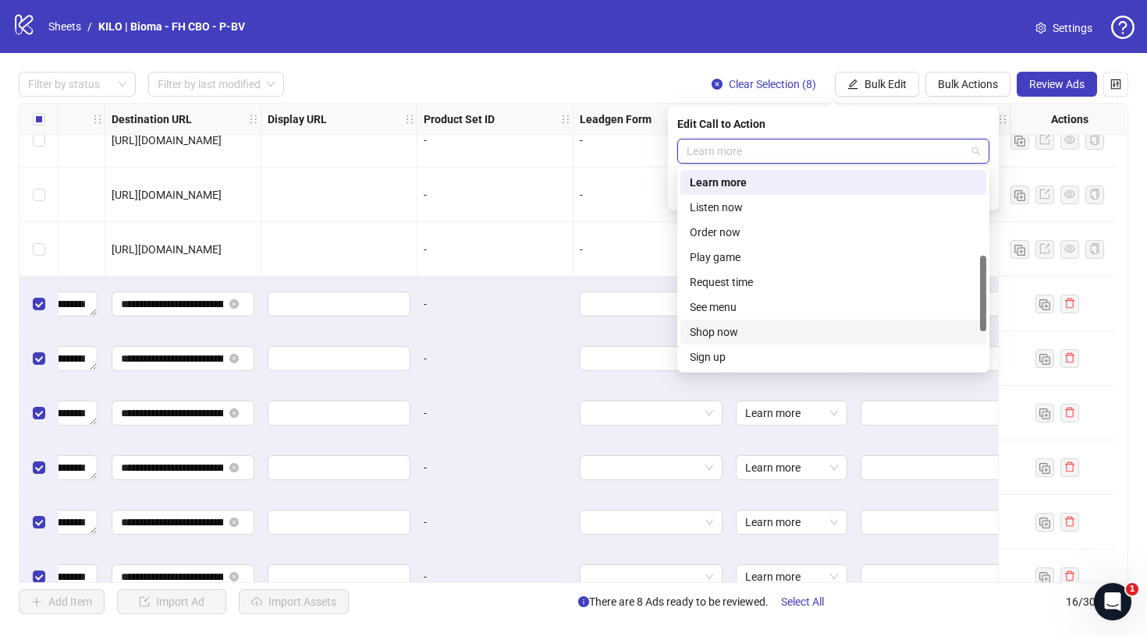
click at [725, 336] on div "Shop now" at bounding box center [833, 332] width 287 height 17
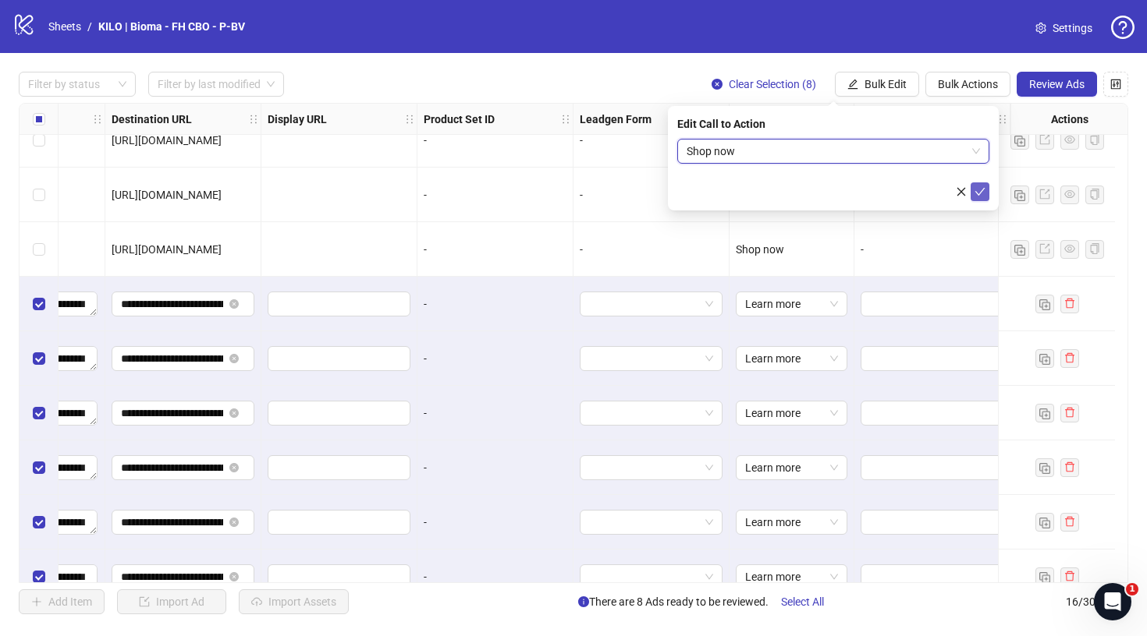
click at [986, 197] on button "submit" at bounding box center [979, 192] width 19 height 19
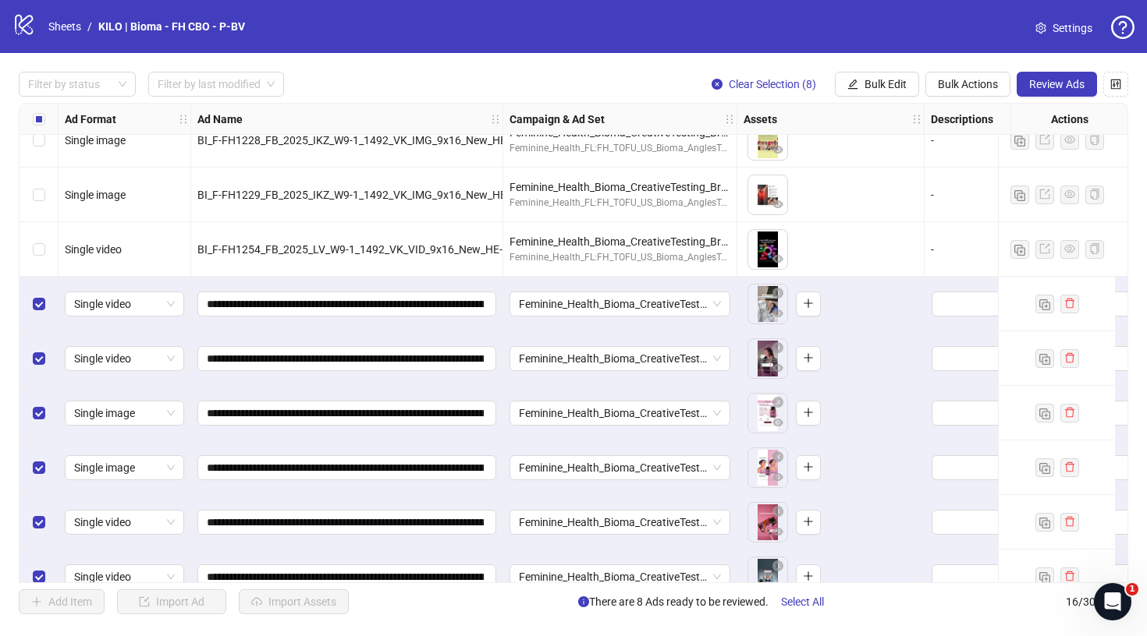
scroll to position [295, 0]
click at [1062, 83] on span "Review Ads" at bounding box center [1056, 84] width 55 height 12
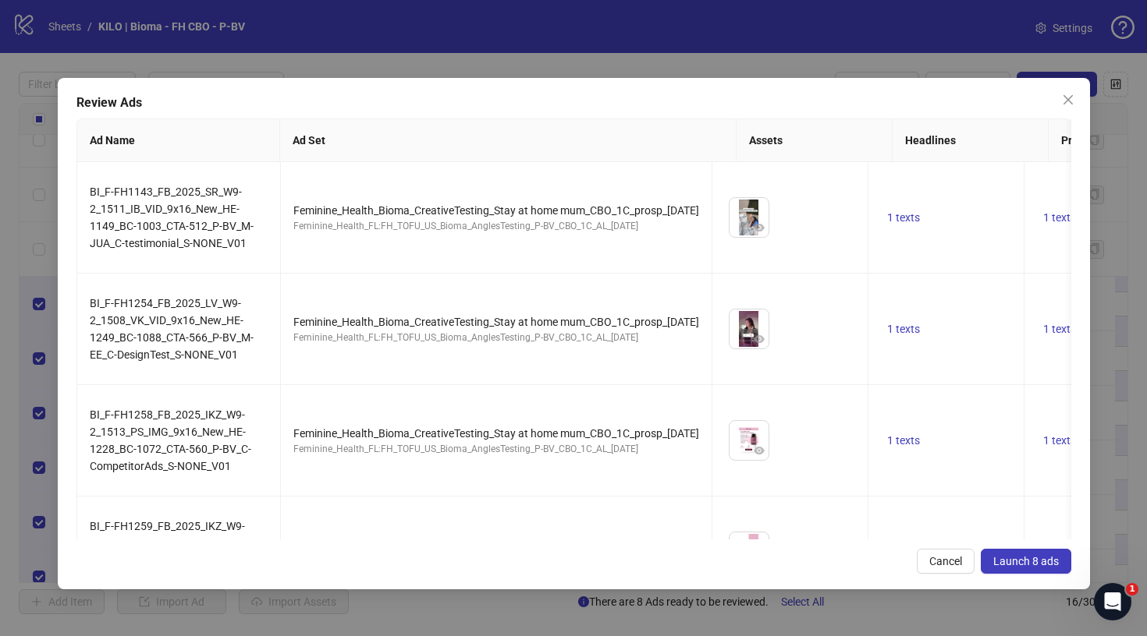
click at [1010, 560] on span "Launch 8 ads" at bounding box center [1026, 561] width 66 height 12
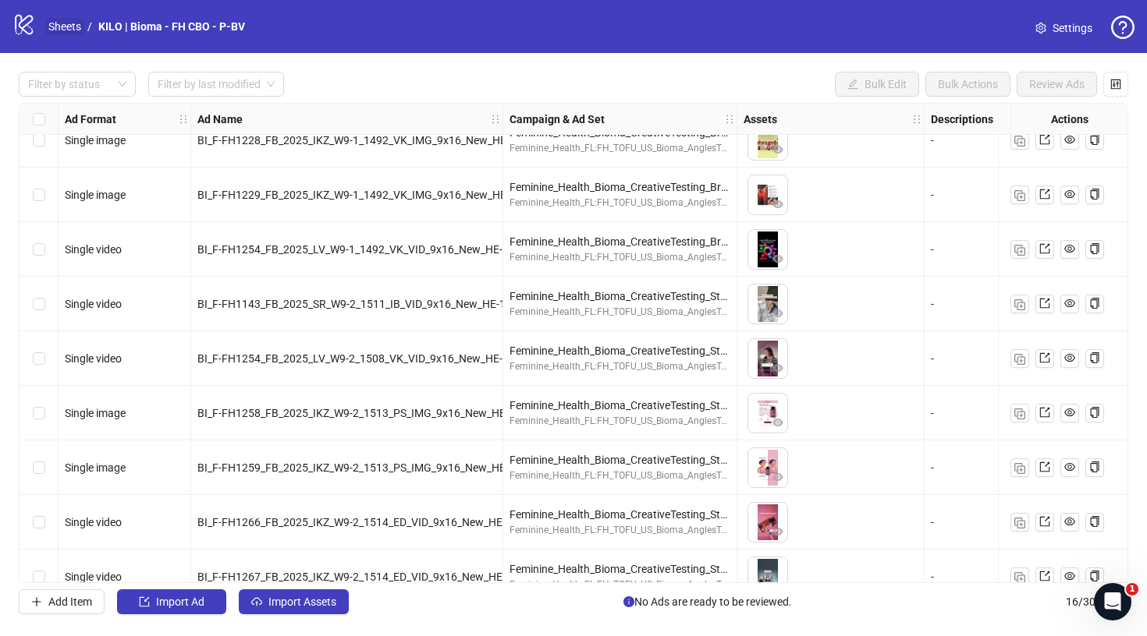
click at [53, 29] on link "Sheets" at bounding box center [64, 26] width 39 height 17
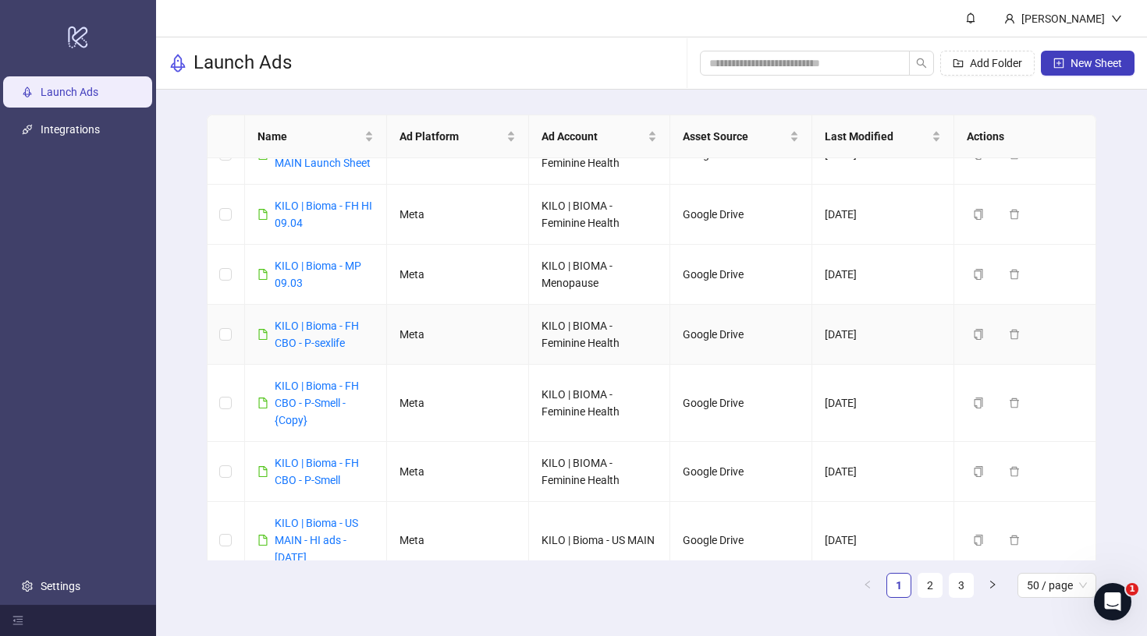
scroll to position [601, 0]
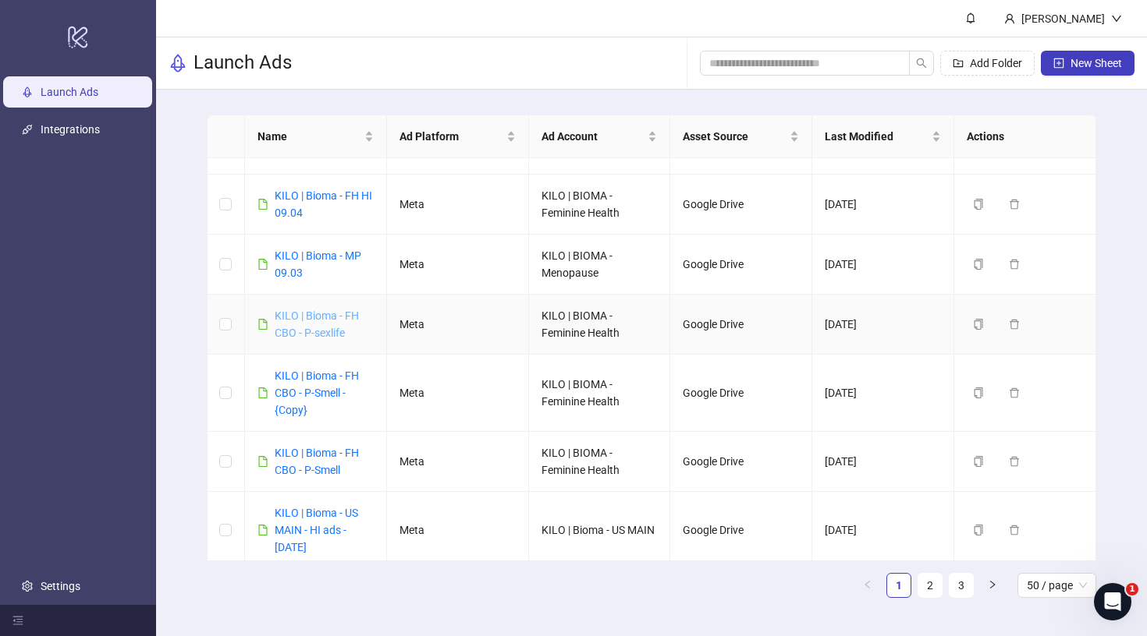
click at [310, 334] on link "KILO | Bioma - FH CBO - P-sexlife" at bounding box center [317, 325] width 84 height 30
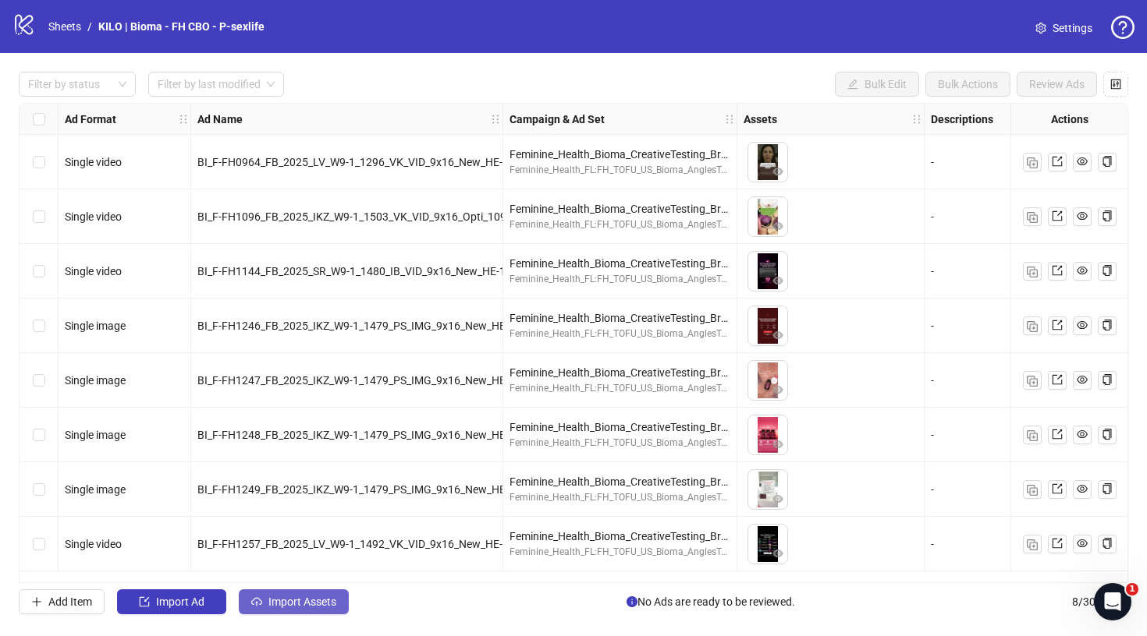
click at [279, 604] on span "Import Assets" at bounding box center [302, 602] width 68 height 12
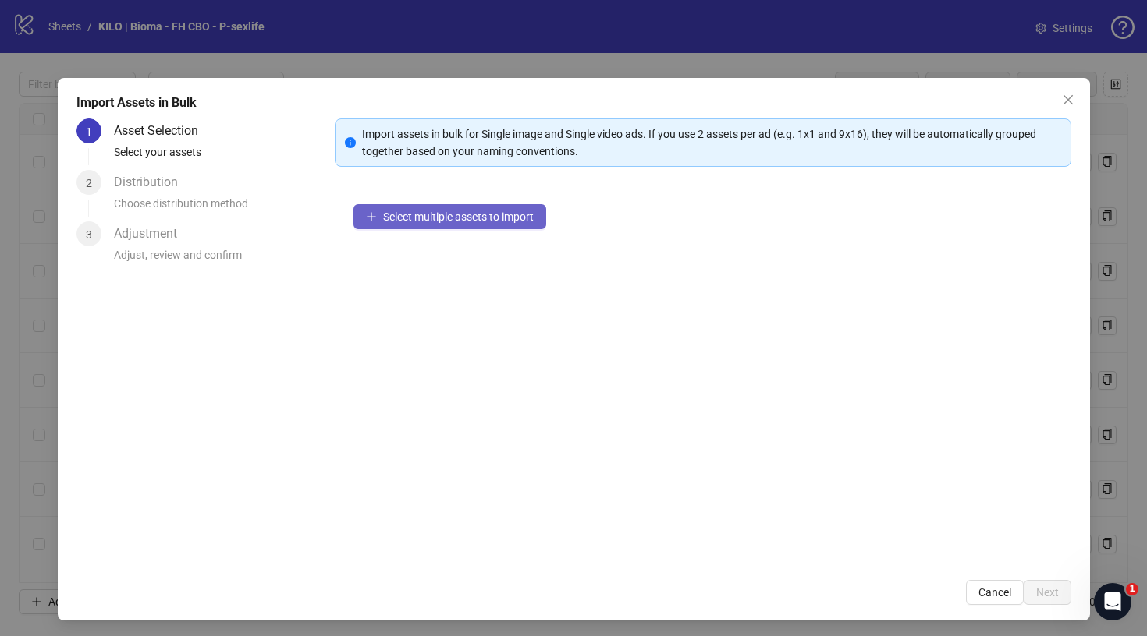
click at [505, 229] on button "Select multiple assets to import" at bounding box center [449, 216] width 193 height 25
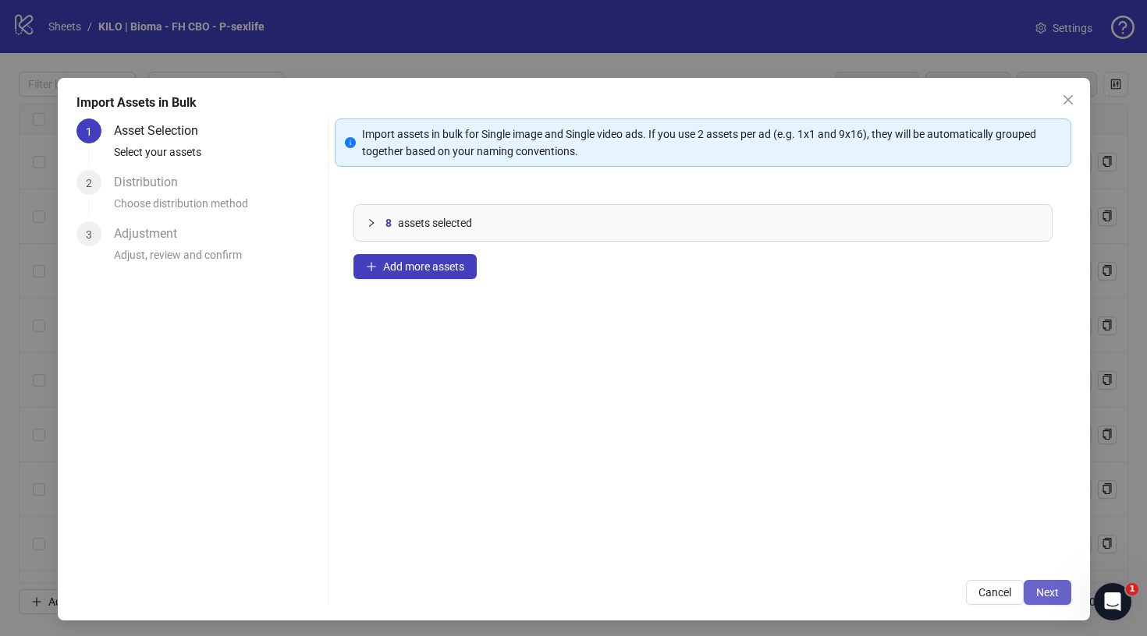
click at [1038, 592] on span "Next" at bounding box center [1047, 593] width 23 height 12
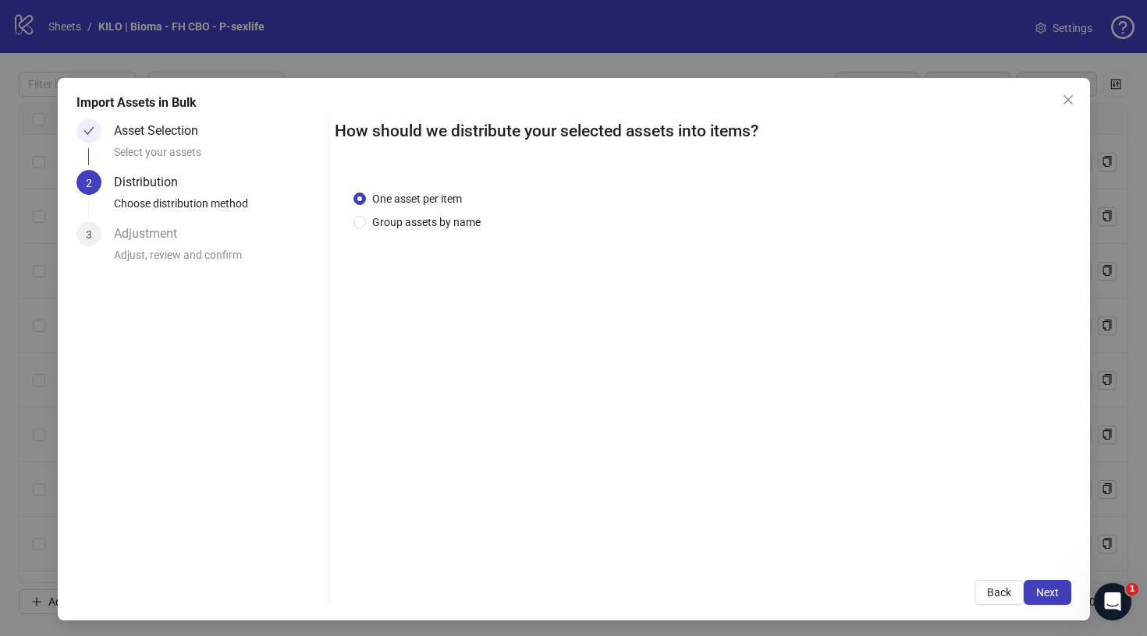
click at [1038, 592] on span "Next" at bounding box center [1047, 593] width 23 height 12
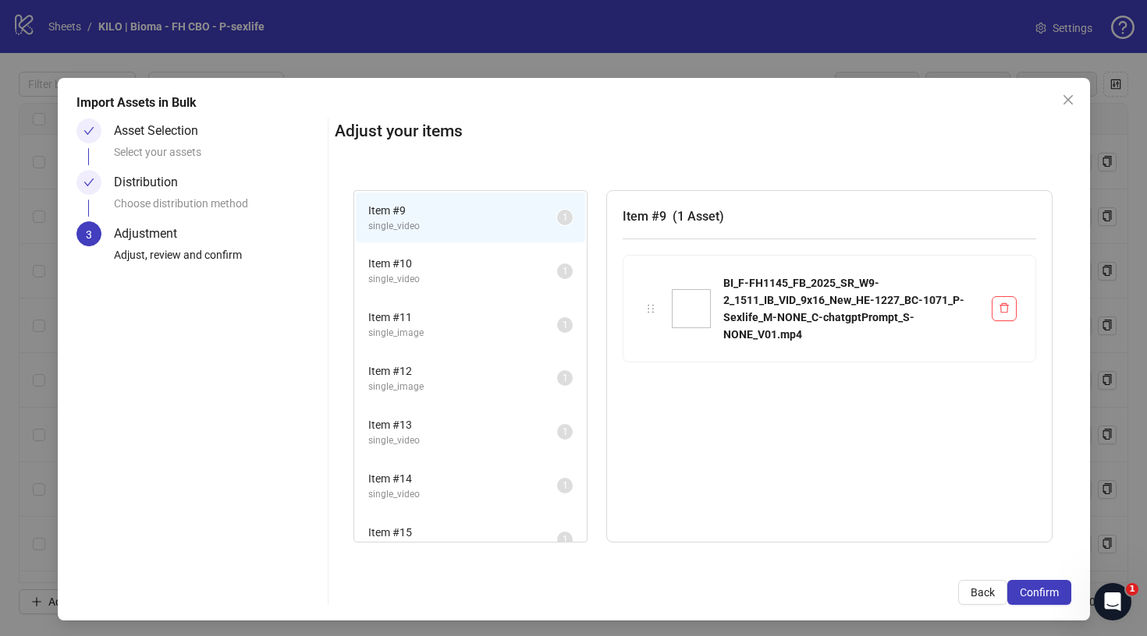
click at [1038, 592] on span "Confirm" at bounding box center [1038, 593] width 39 height 12
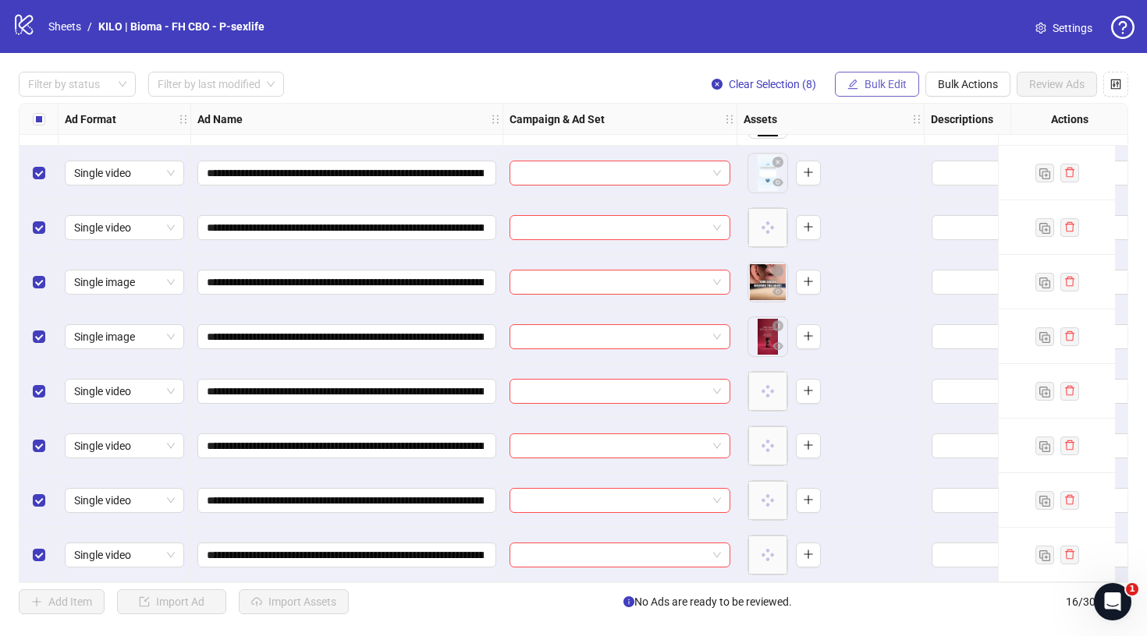
click at [869, 77] on button "Bulk Edit" at bounding box center [877, 84] width 84 height 25
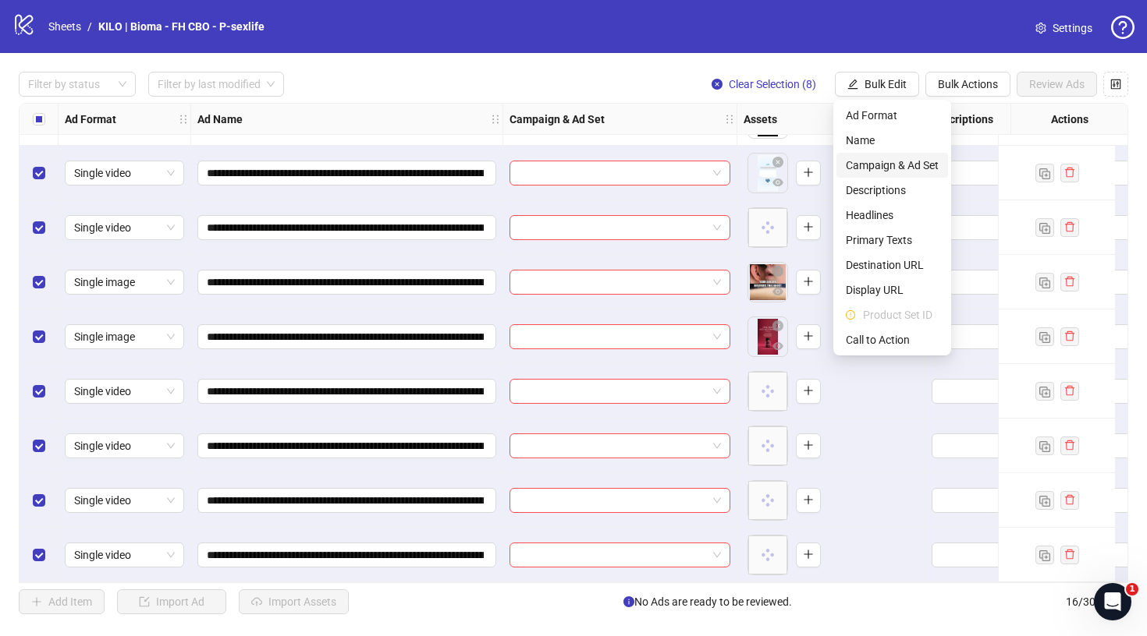
click at [882, 165] on span "Campaign & Ad Set" at bounding box center [892, 165] width 93 height 17
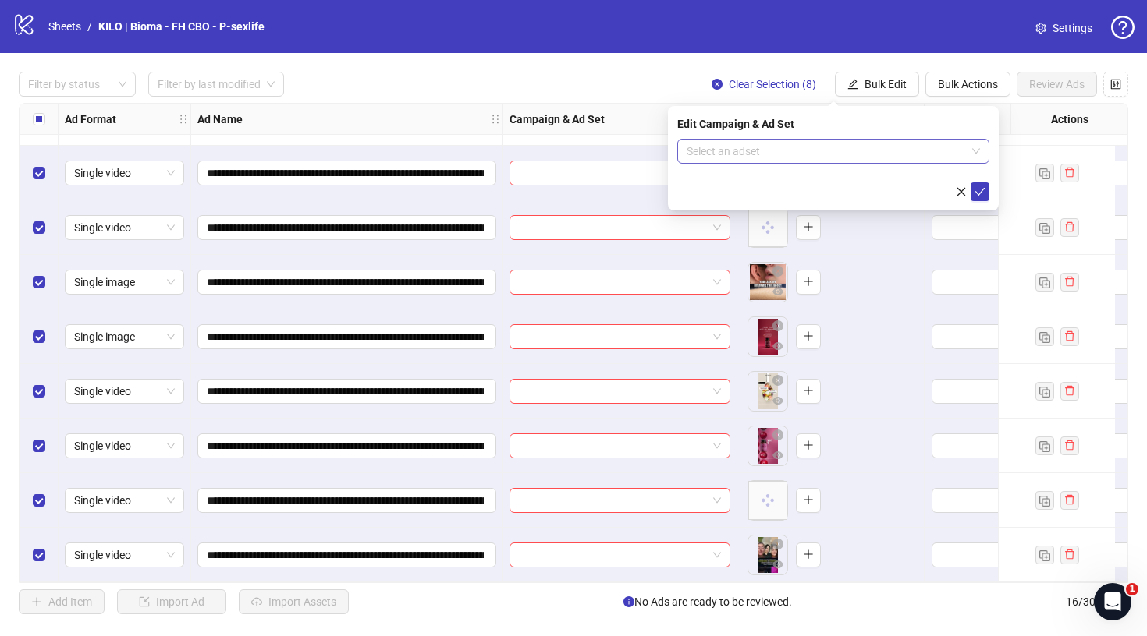
click at [826, 160] on input "search" at bounding box center [825, 151] width 279 height 23
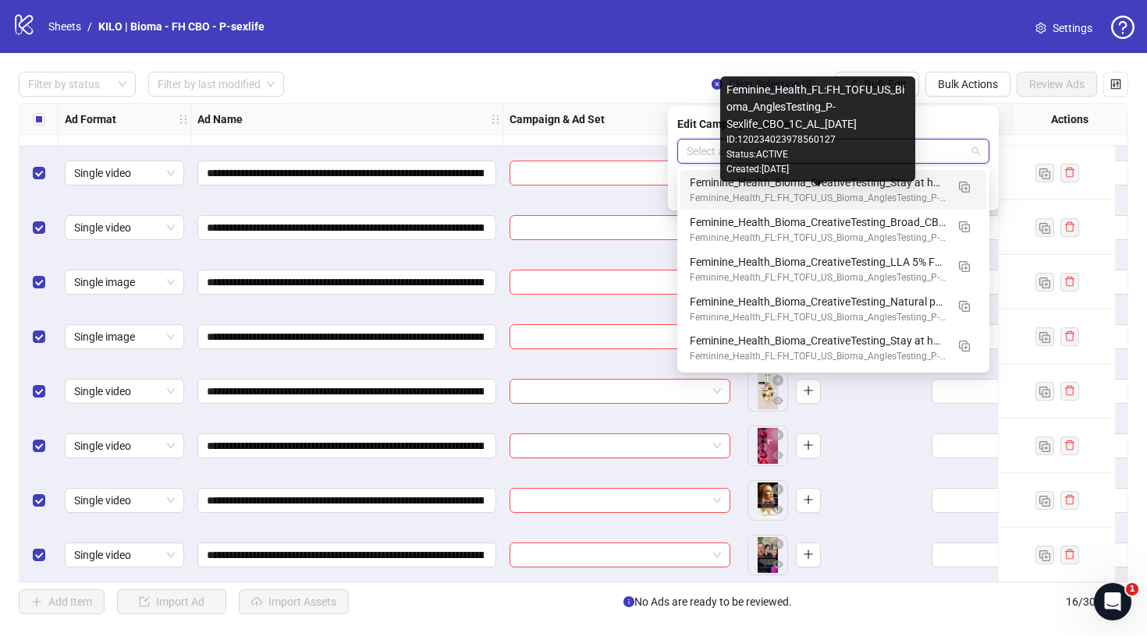
click at [924, 191] on div "Feminine_Health_FL:FH_TOFU_US_Bioma_AnglesTesting_P-Sexlife_CBO_1C_AL_[DATE]" at bounding box center [818, 198] width 256 height 15
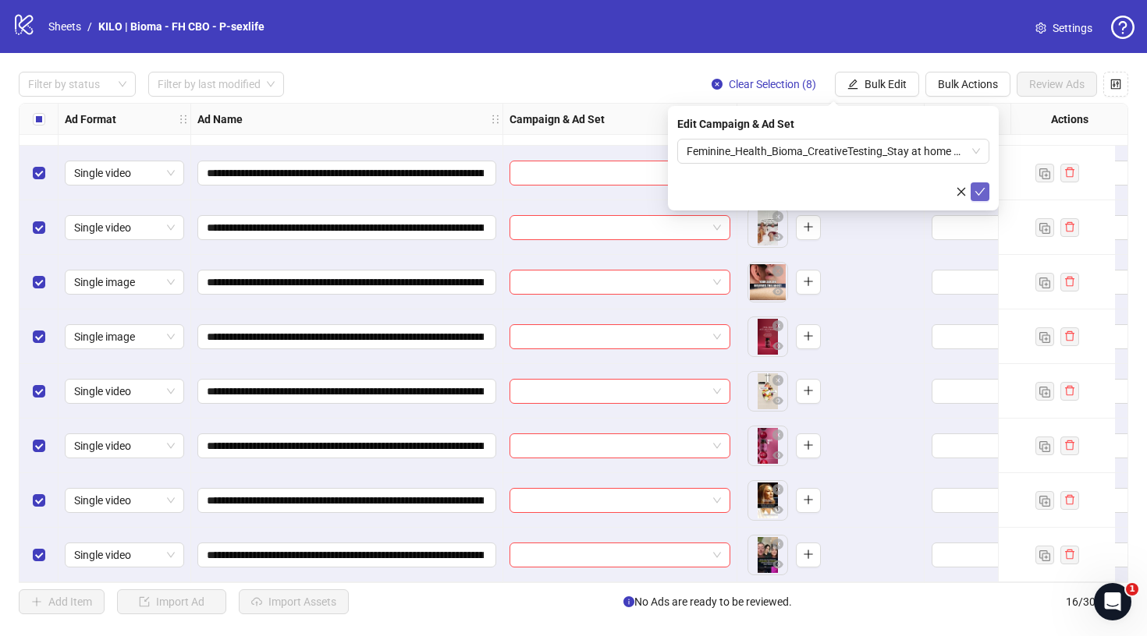
click at [979, 189] on icon "check" at bounding box center [979, 191] width 11 height 11
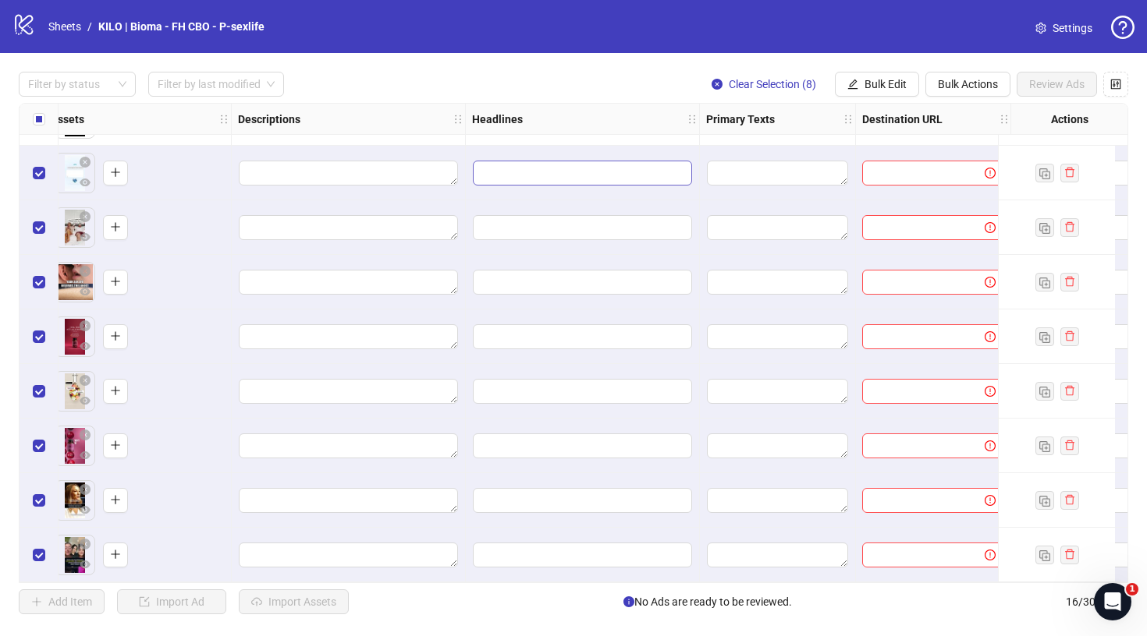
scroll to position [432, 721]
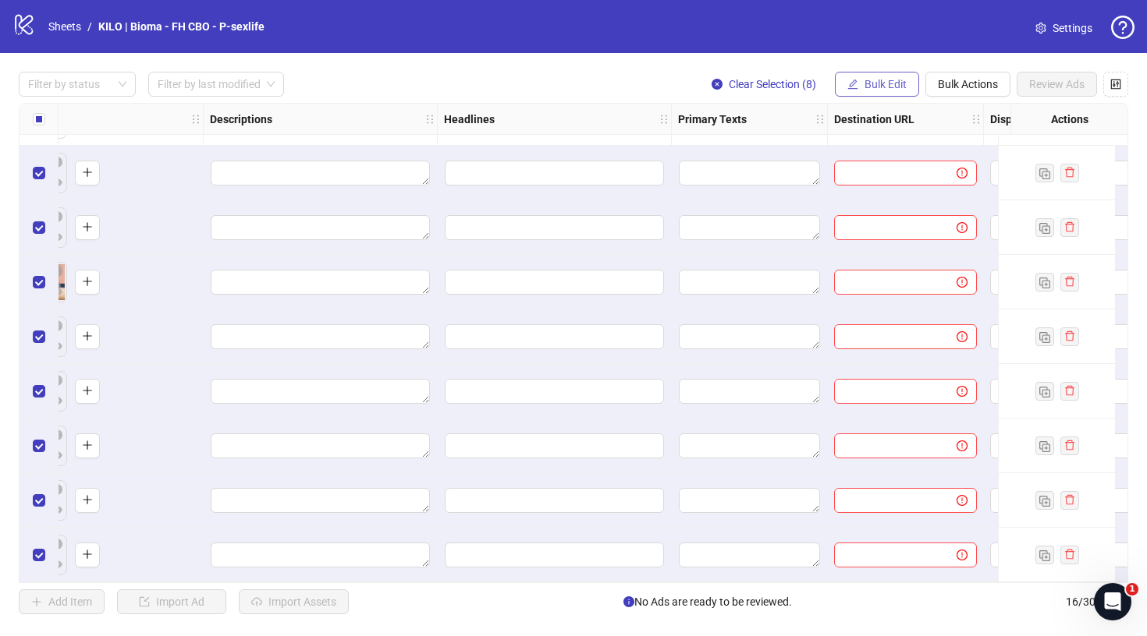
click at [893, 83] on span "Bulk Edit" at bounding box center [885, 84] width 42 height 12
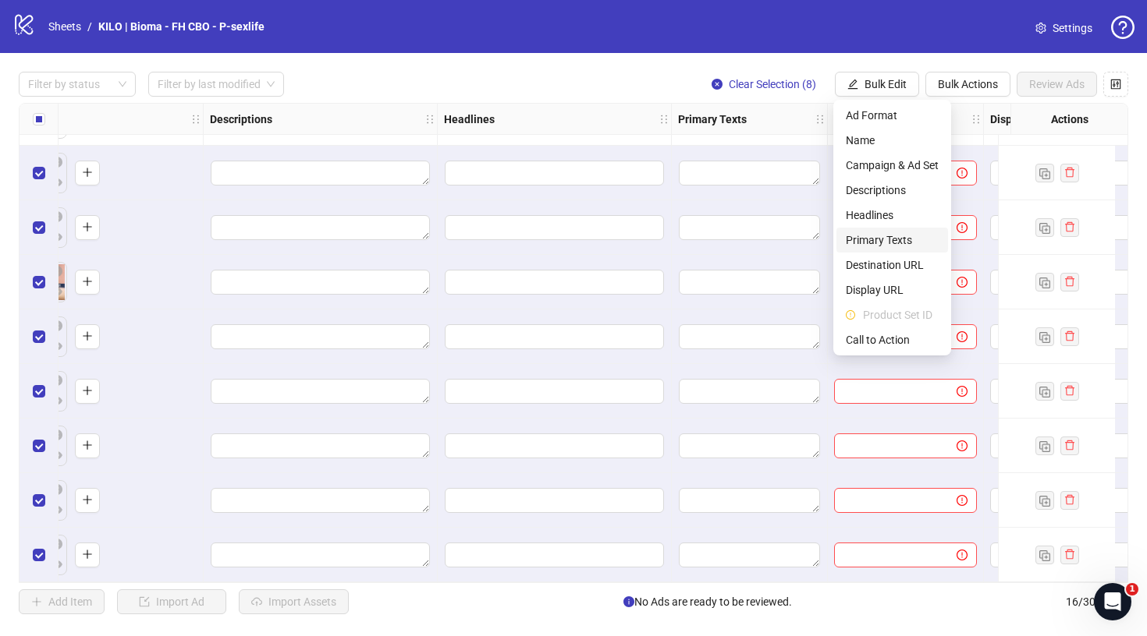
click at [871, 234] on span "Primary Texts" at bounding box center [892, 240] width 93 height 17
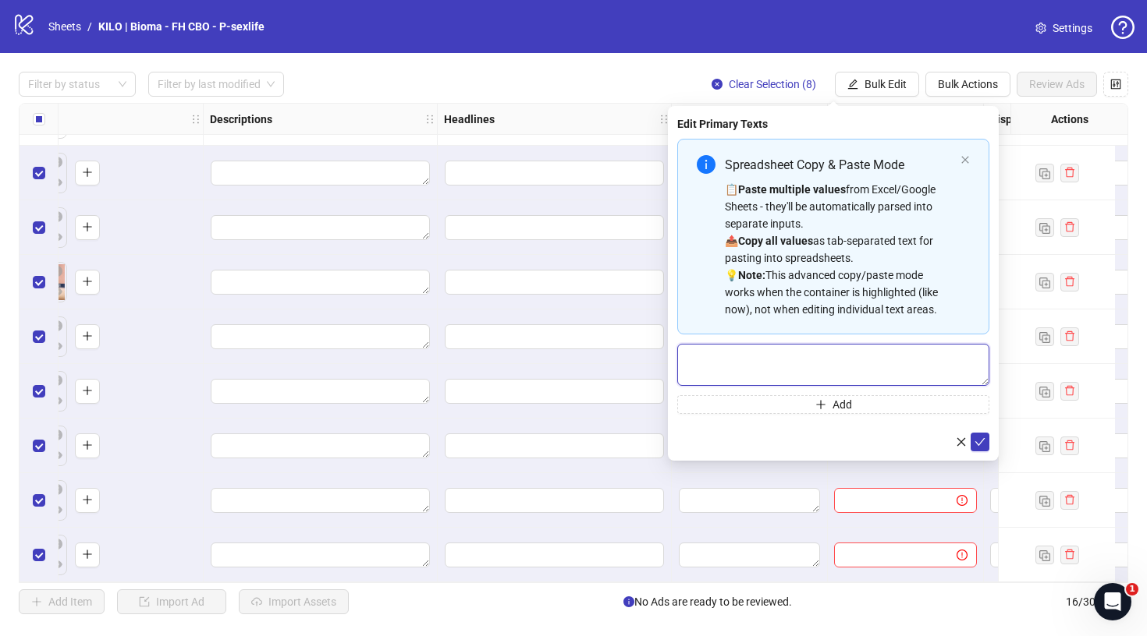
click at [798, 380] on textarea "Multi-text input container - paste or copy values" at bounding box center [833, 365] width 312 height 42
paste textarea "**********"
type textarea "**********"
click at [984, 437] on icon "check" at bounding box center [979, 442] width 11 height 11
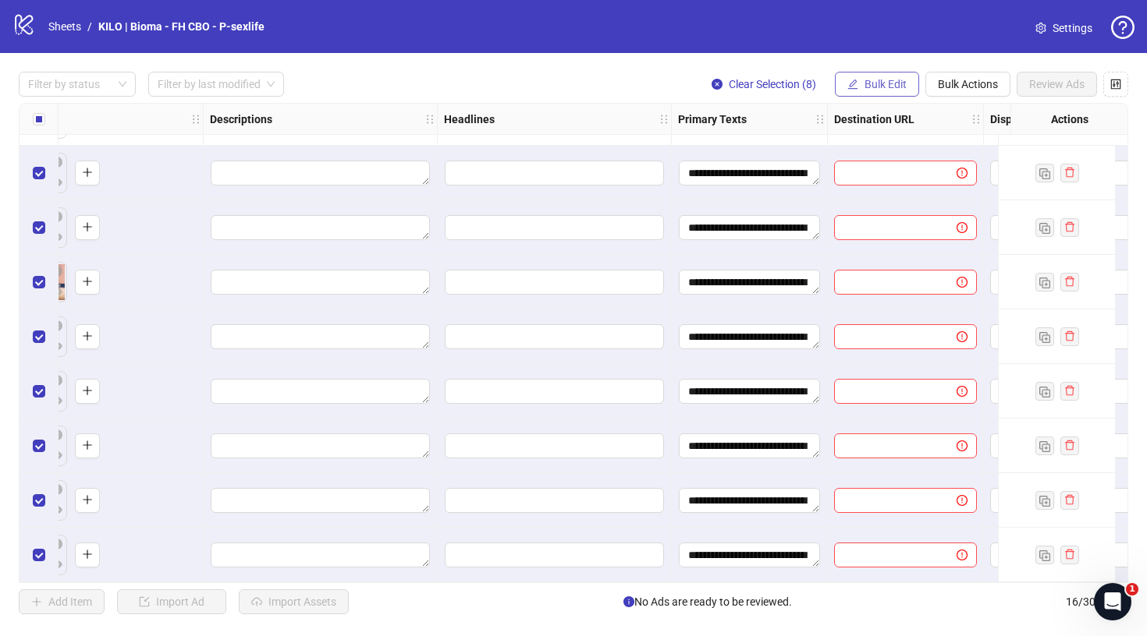
click at [890, 82] on span "Bulk Edit" at bounding box center [885, 84] width 42 height 12
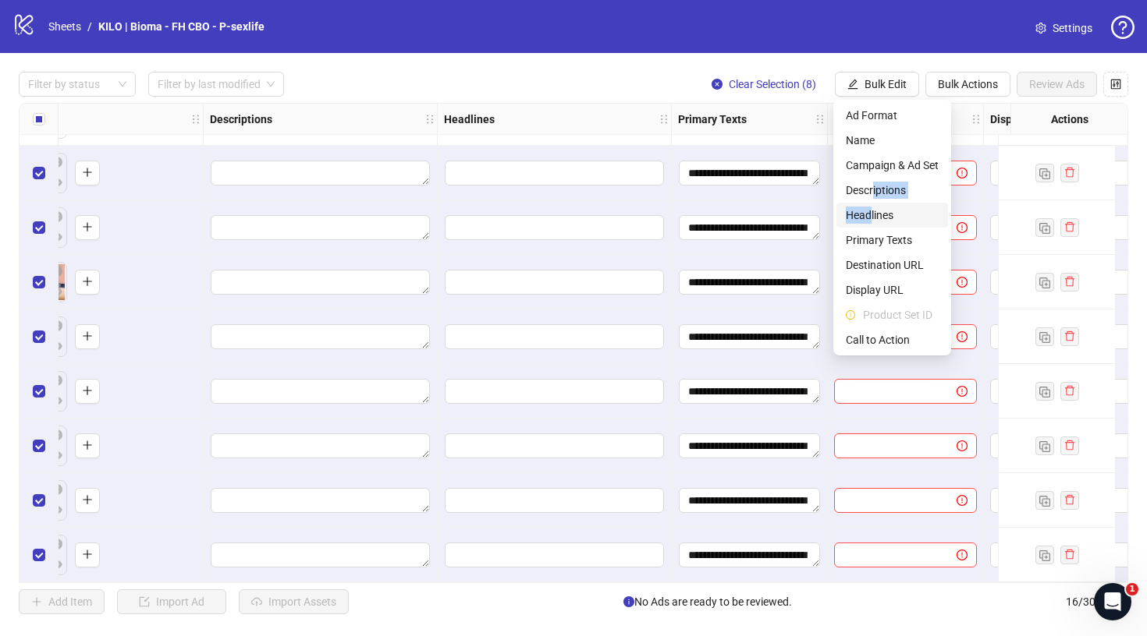
drag, startPoint x: 874, startPoint y: 192, endPoint x: 868, endPoint y: 217, distance: 25.7
click at [868, 217] on ul "Ad Format Name Campaign & Ad Set Descriptions Headlines Primary Texts Destinati…" at bounding box center [892, 228] width 118 height 256
click at [868, 217] on span "Headlines" at bounding box center [892, 215] width 93 height 17
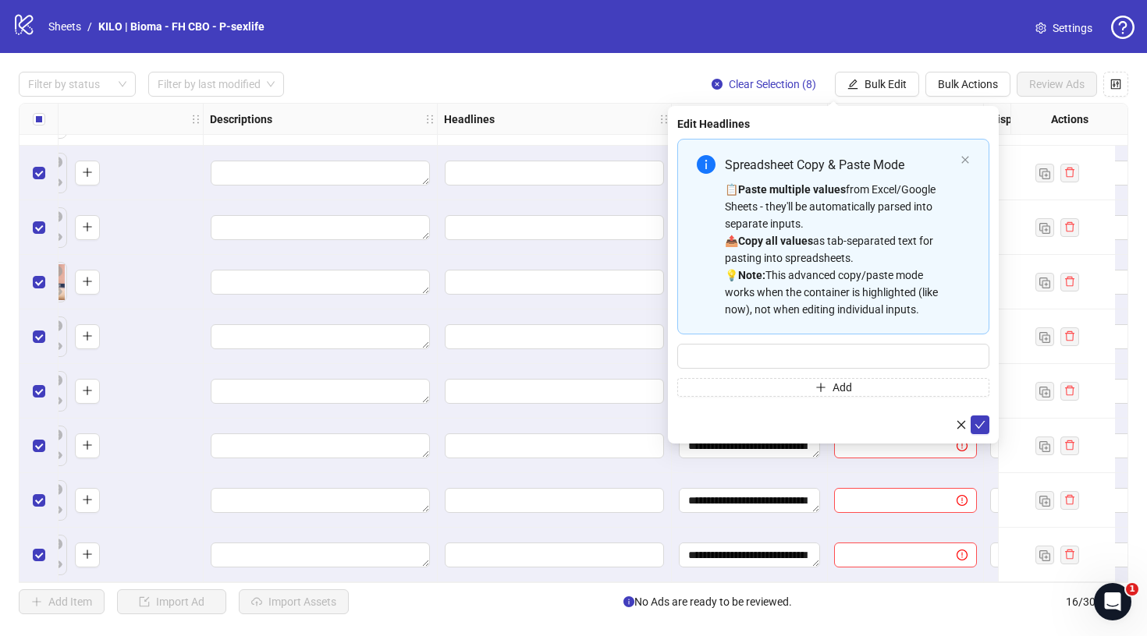
click at [792, 341] on div "Spreadsheet Copy & Paste Mode 📋 Paste multiple values from Excel/Google Sheets …" at bounding box center [833, 268] width 312 height 258
click at [792, 344] on input "Multi-input container - paste or copy values" at bounding box center [833, 356] width 312 height 25
paste input "**********"
type input "**********"
click at [985, 432] on button "submit" at bounding box center [979, 425] width 19 height 19
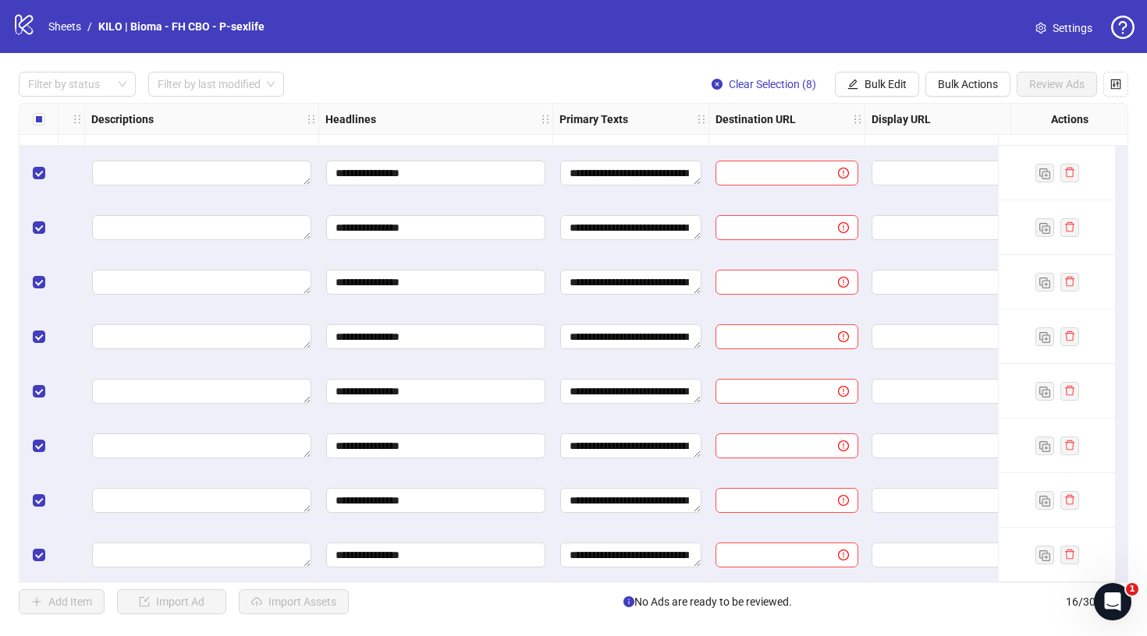
scroll to position [432, 856]
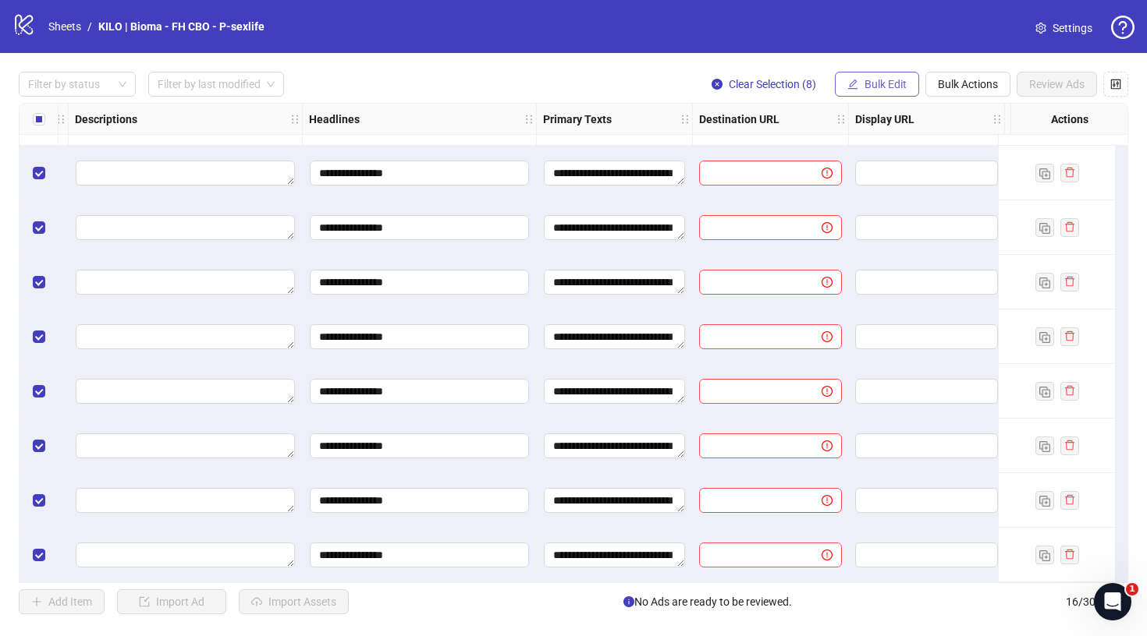
click at [878, 86] on span "Bulk Edit" at bounding box center [885, 84] width 42 height 12
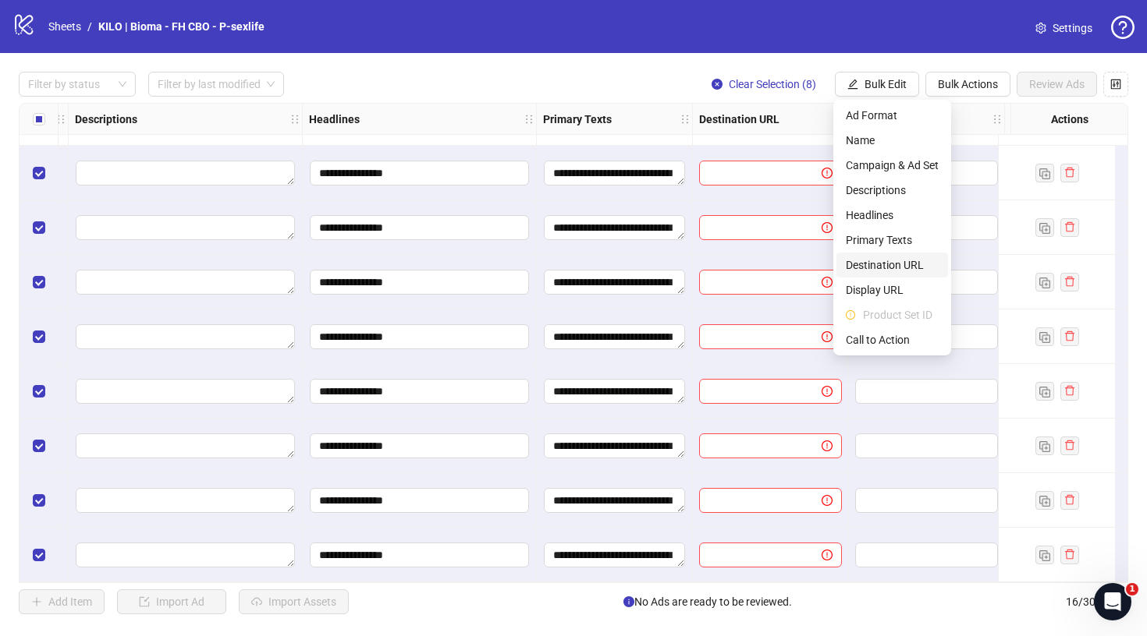
click at [869, 267] on span "Destination URL" at bounding box center [892, 265] width 93 height 17
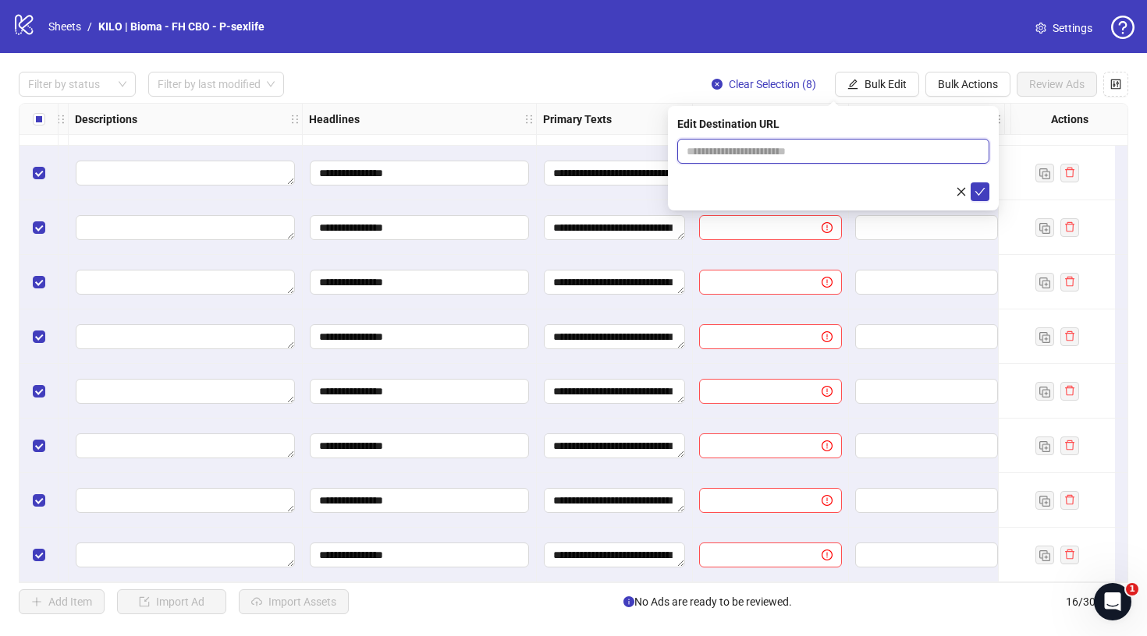
click at [811, 154] on input "text" at bounding box center [826, 151] width 281 height 17
paste input "**********"
type input "**********"
click at [987, 187] on button "submit" at bounding box center [979, 192] width 19 height 19
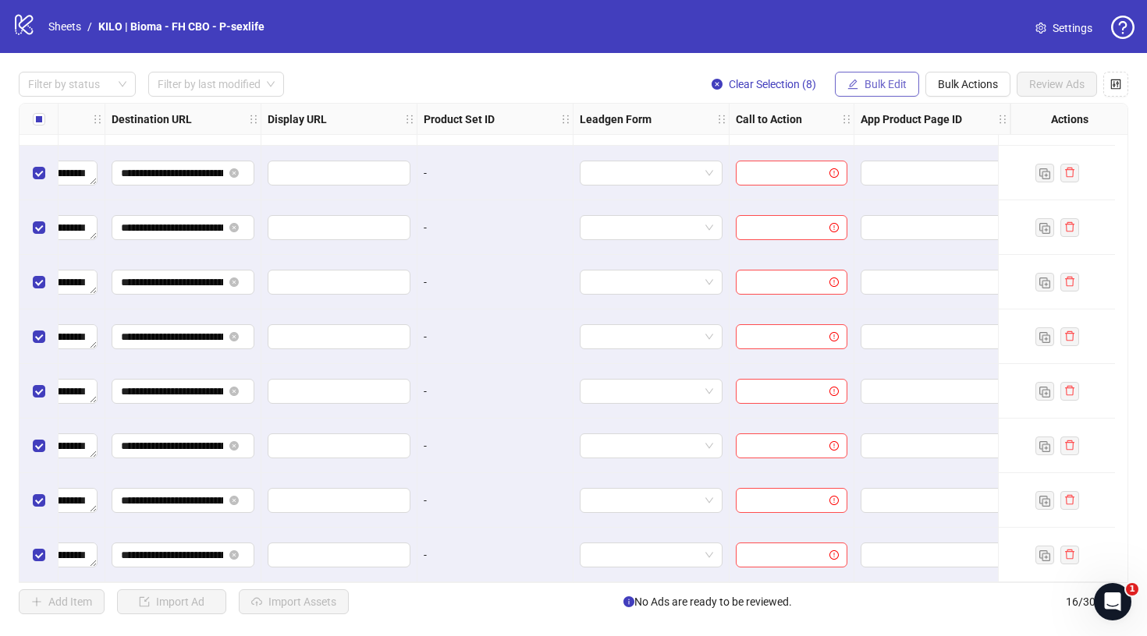
scroll to position [432, 1455]
click at [853, 84] on icon "edit" at bounding box center [853, 84] width 10 height 10
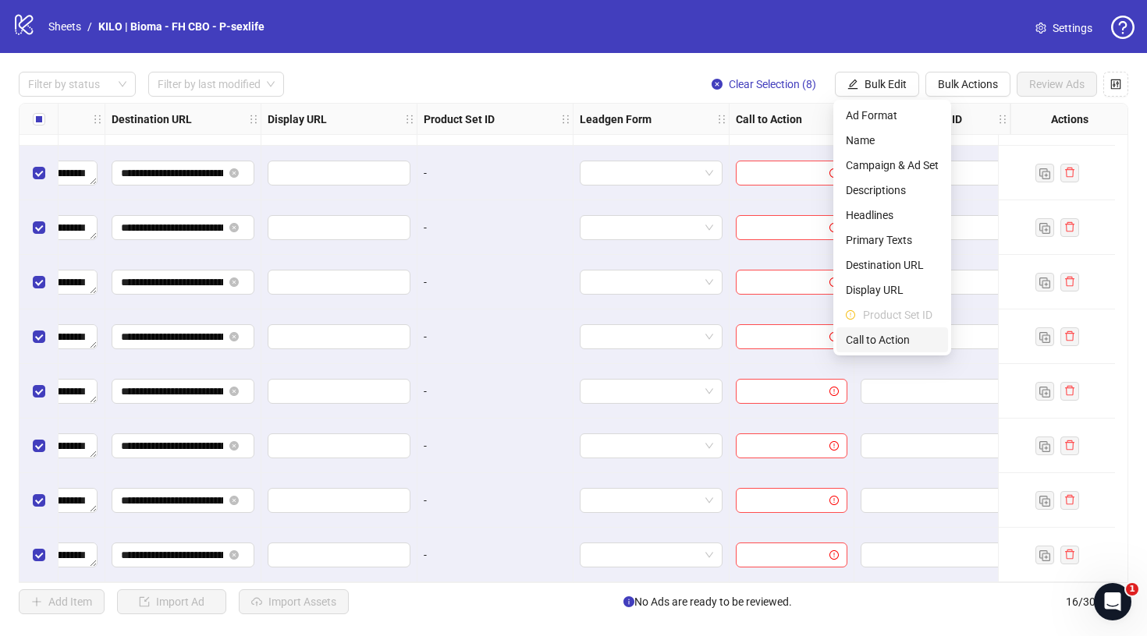
click at [868, 334] on span "Call to Action" at bounding box center [892, 339] width 93 height 17
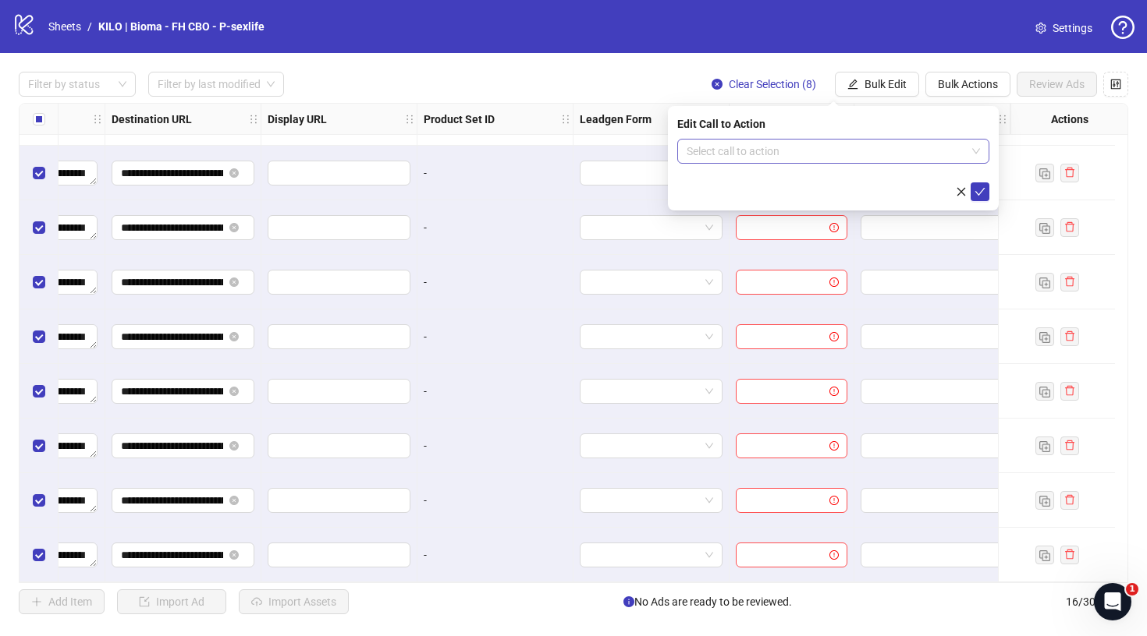
click at [767, 156] on input "search" at bounding box center [825, 151] width 279 height 23
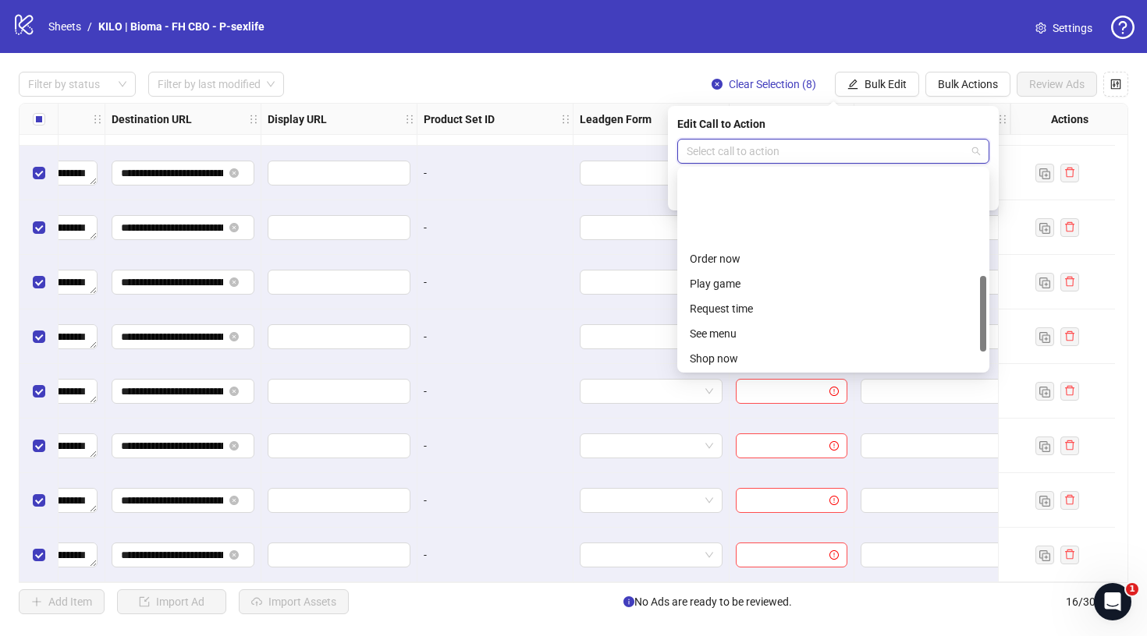
scroll to position [278, 0]
click at [753, 278] on div "Shop now" at bounding box center [833, 279] width 287 height 17
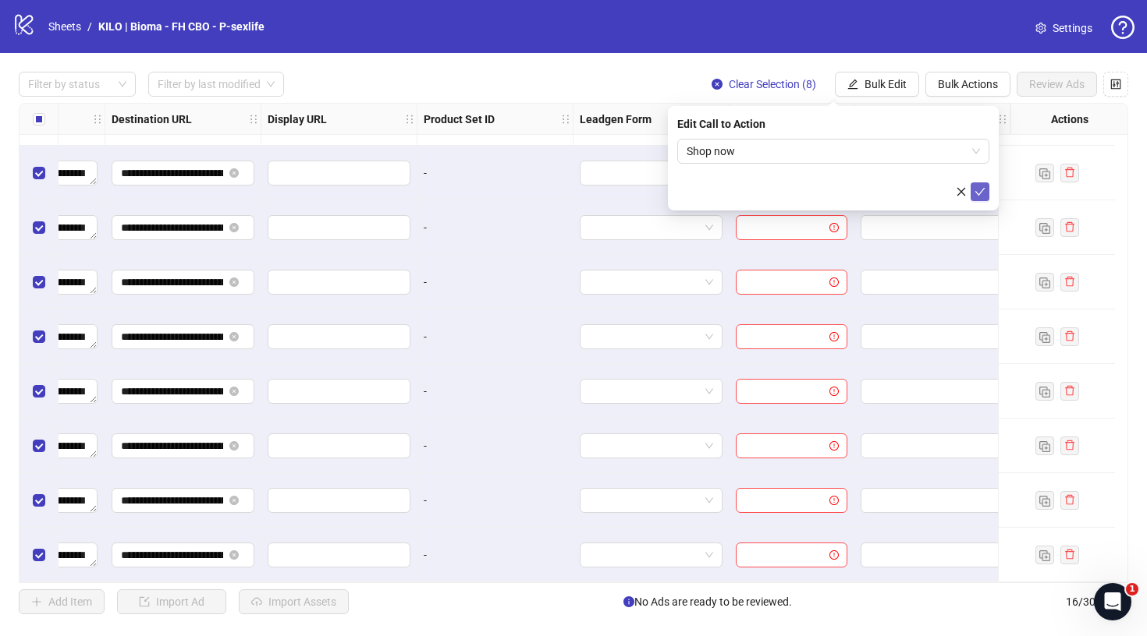
click at [982, 200] on button "submit" at bounding box center [979, 192] width 19 height 19
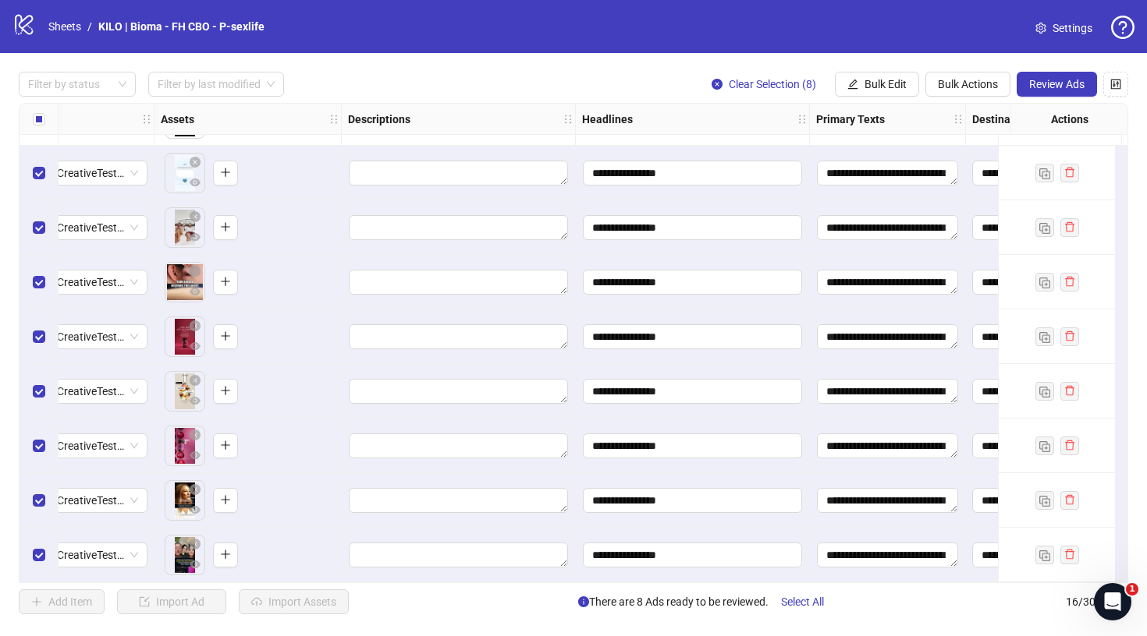
scroll to position [432, 562]
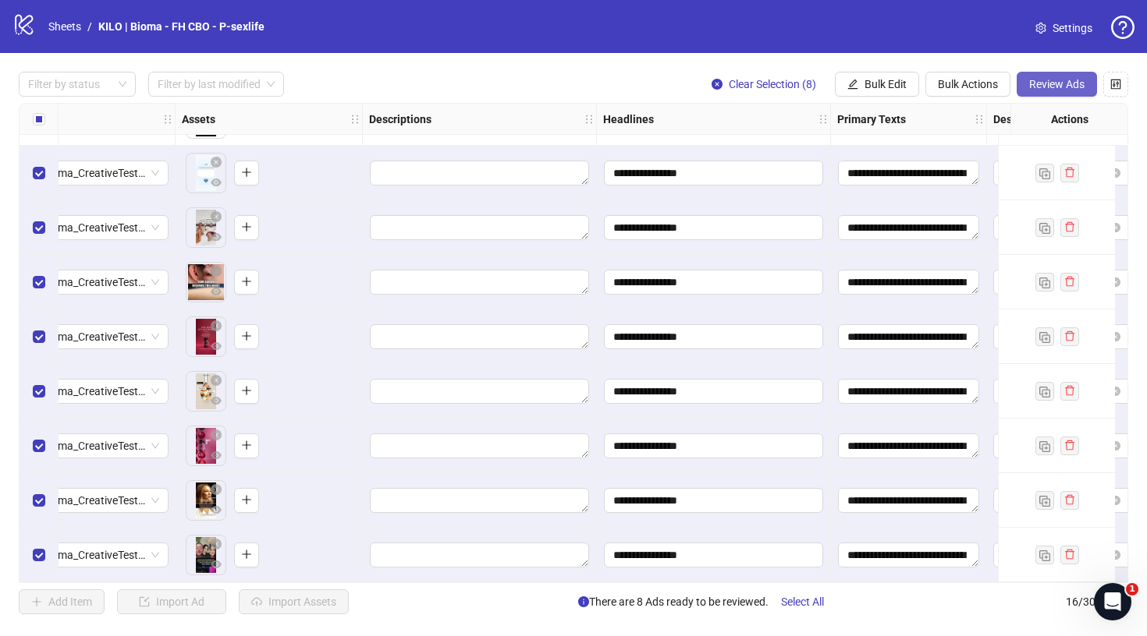
click at [1065, 96] on button "Review Ads" at bounding box center [1056, 84] width 80 height 25
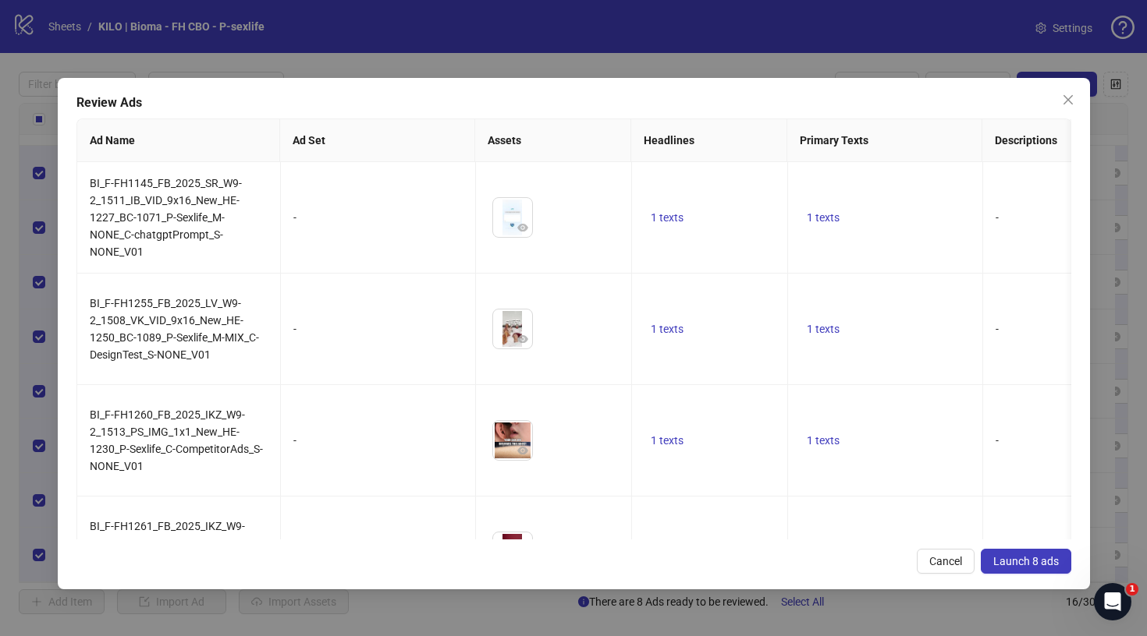
click at [1019, 571] on button "Launch 8 ads" at bounding box center [1025, 561] width 90 height 25
